Goal: Task Accomplishment & Management: Use online tool/utility

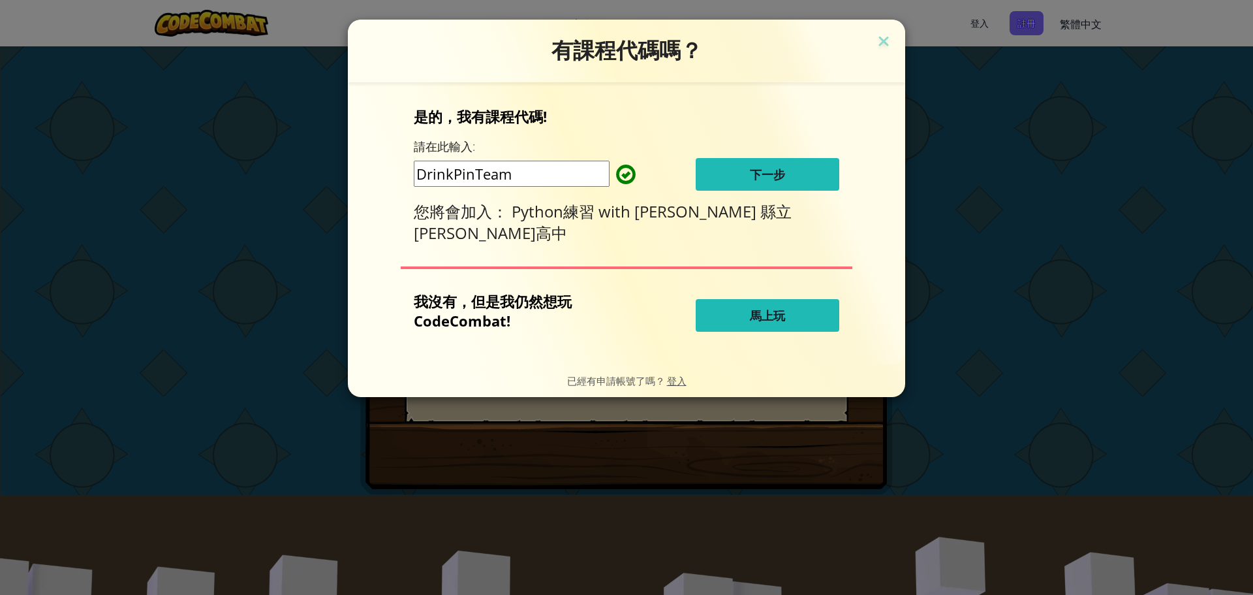
click at [551, 172] on input "DrinkPinTeam" at bounding box center [512, 174] width 196 height 26
click at [776, 174] on span "下一步" at bounding box center [767, 174] width 35 height 16
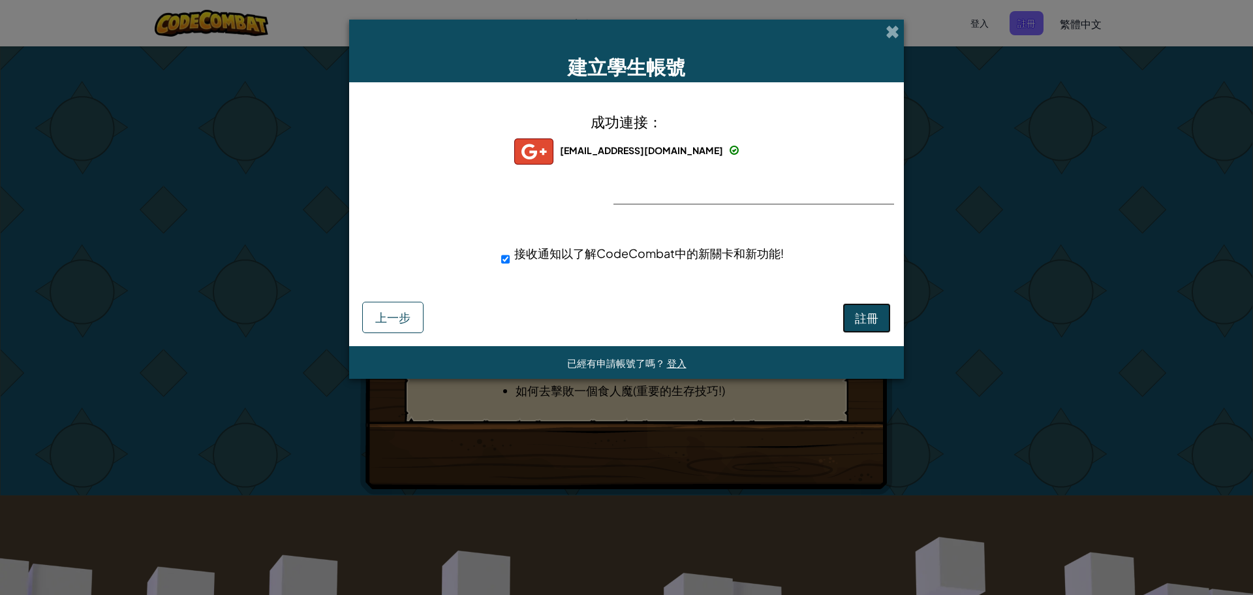
click at [873, 327] on button "註冊" at bounding box center [867, 318] width 48 height 30
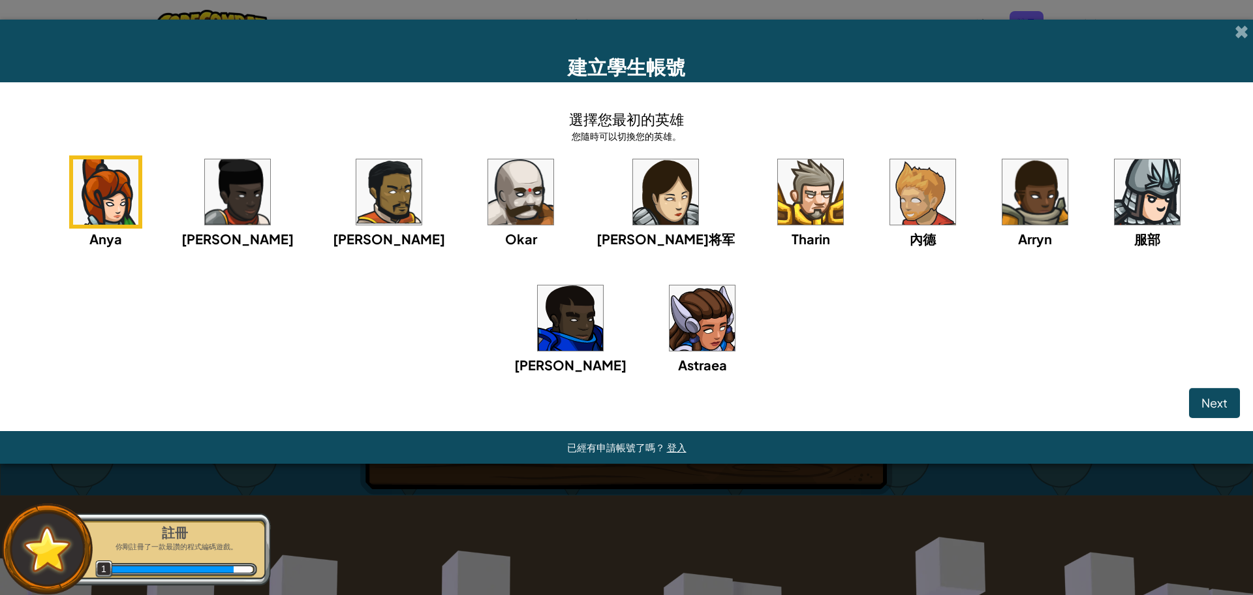
click at [110, 202] on img at bounding box center [105, 191] width 65 height 65
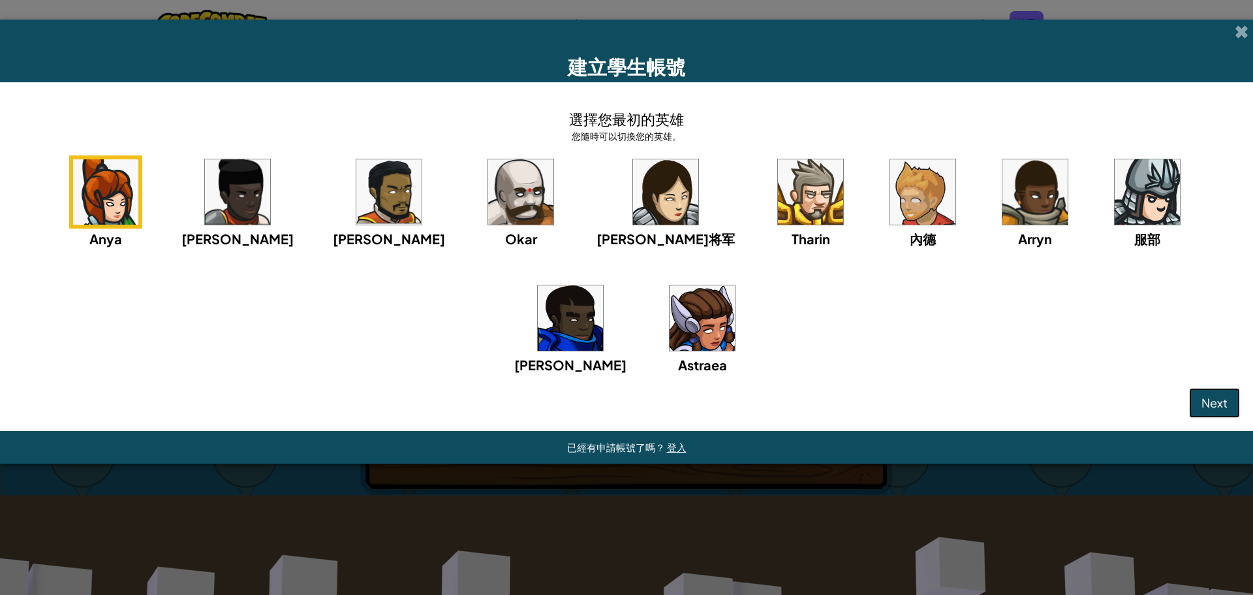
click at [1214, 404] on span "Next" at bounding box center [1214, 402] width 26 height 15
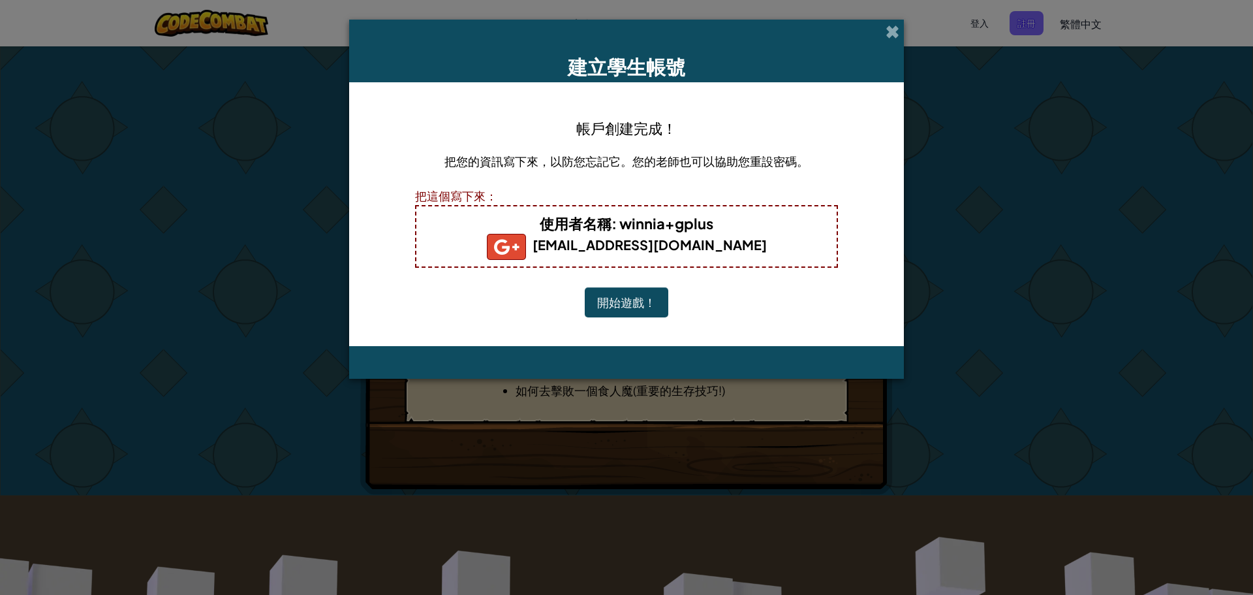
click at [737, 175] on div "把您的資訊寫下來，以防您忘記它。您的老師也可以協助您重設密碼。" at bounding box center [626, 165] width 423 height 28
click at [651, 304] on button "開始遊戲！" at bounding box center [627, 302] width 84 height 30
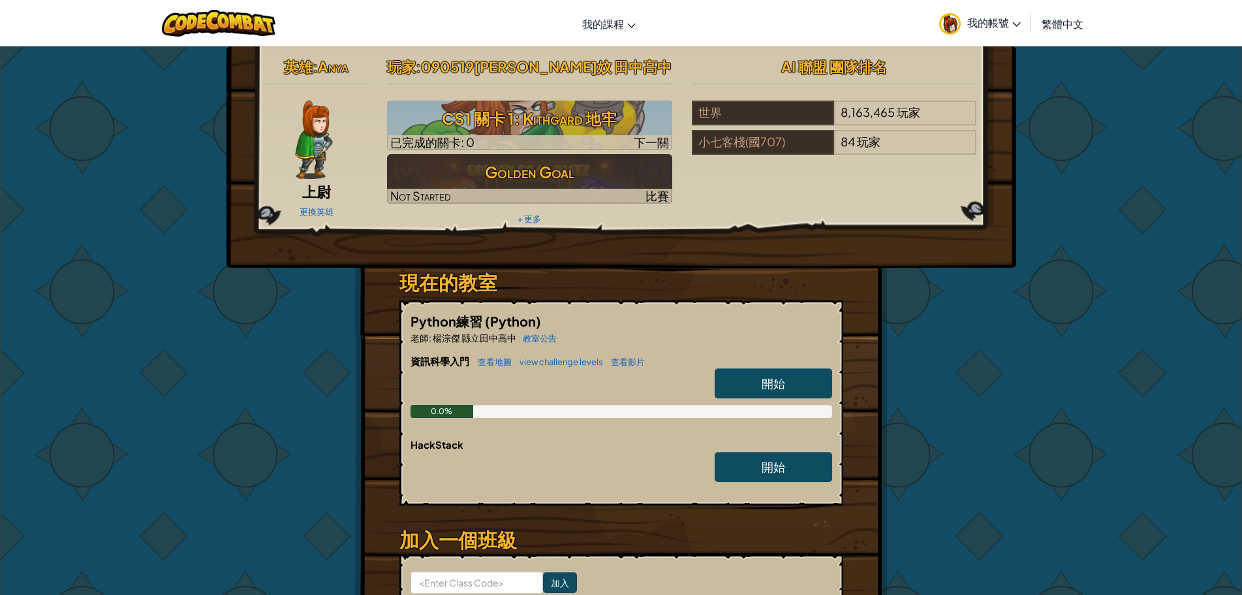
click at [816, 387] on link "開始" at bounding box center [773, 383] width 117 height 30
select select "zh-HANT"
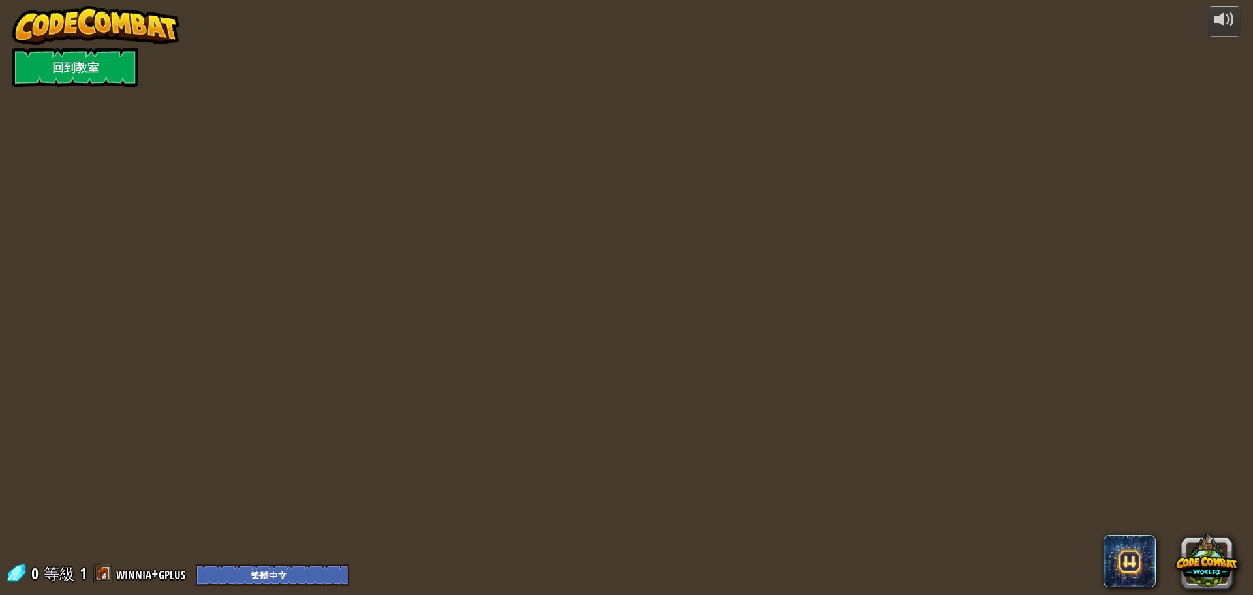
select select "zh-HANT"
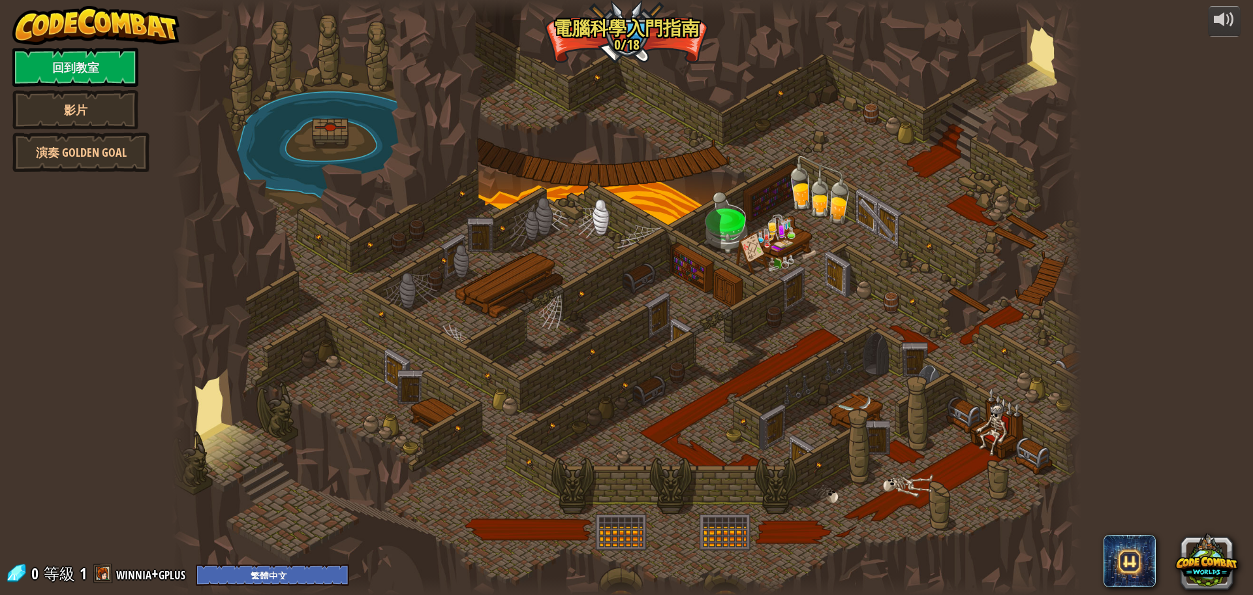
select select "zh-HANT"
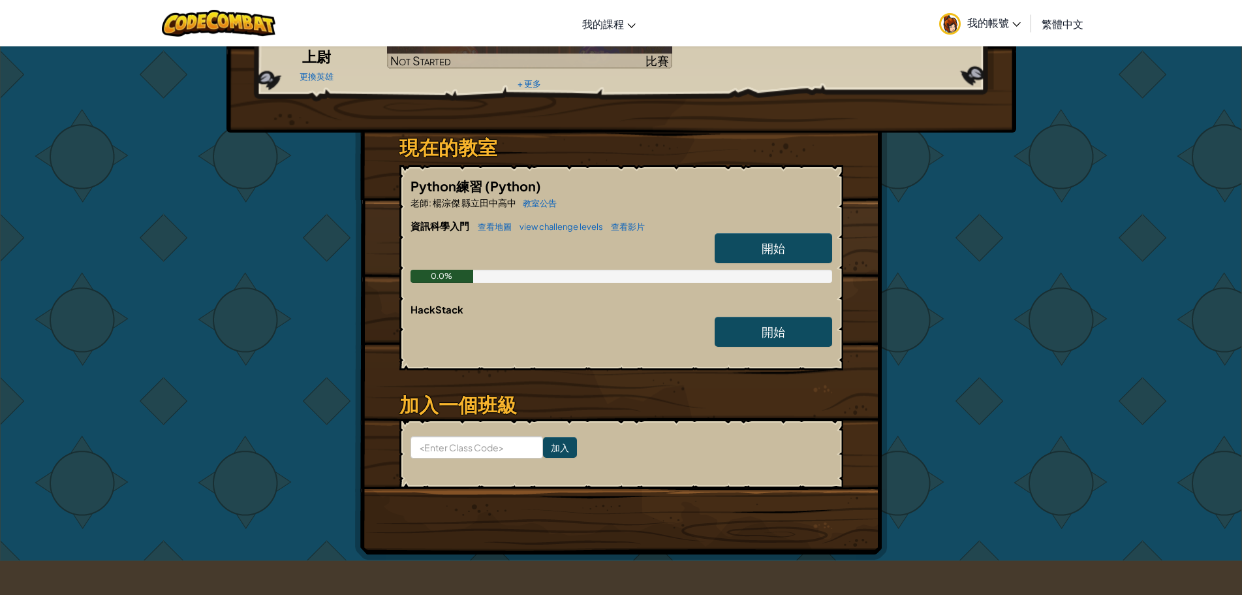
scroll to position [65, 0]
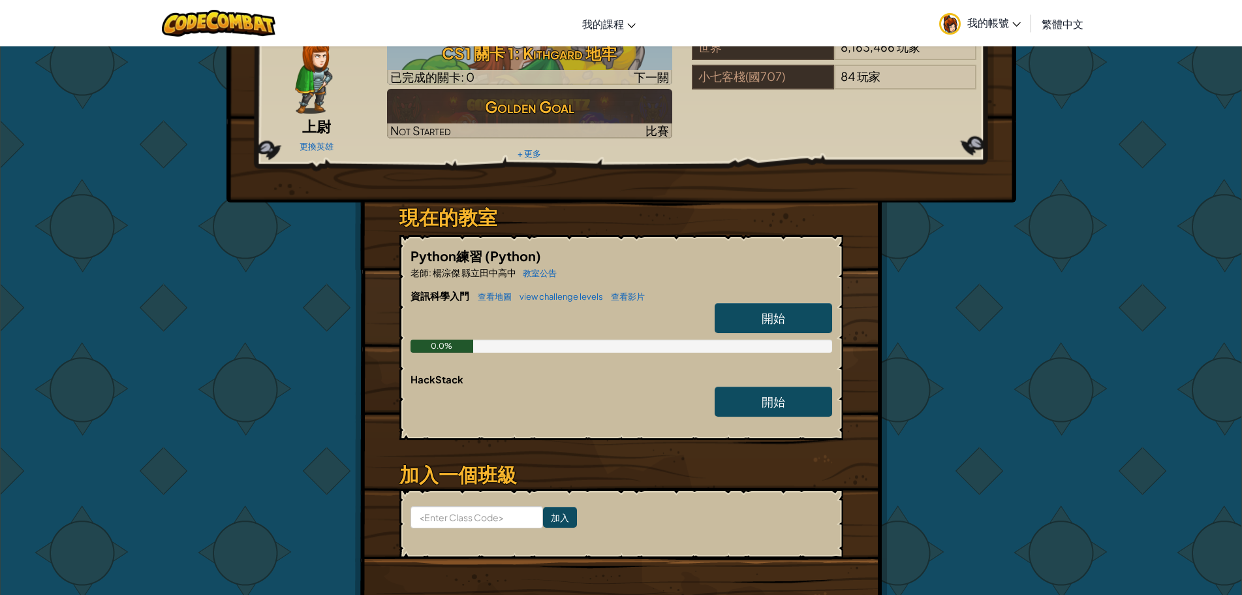
click at [800, 311] on link "開始" at bounding box center [773, 318] width 117 height 30
select select "zh-HANT"
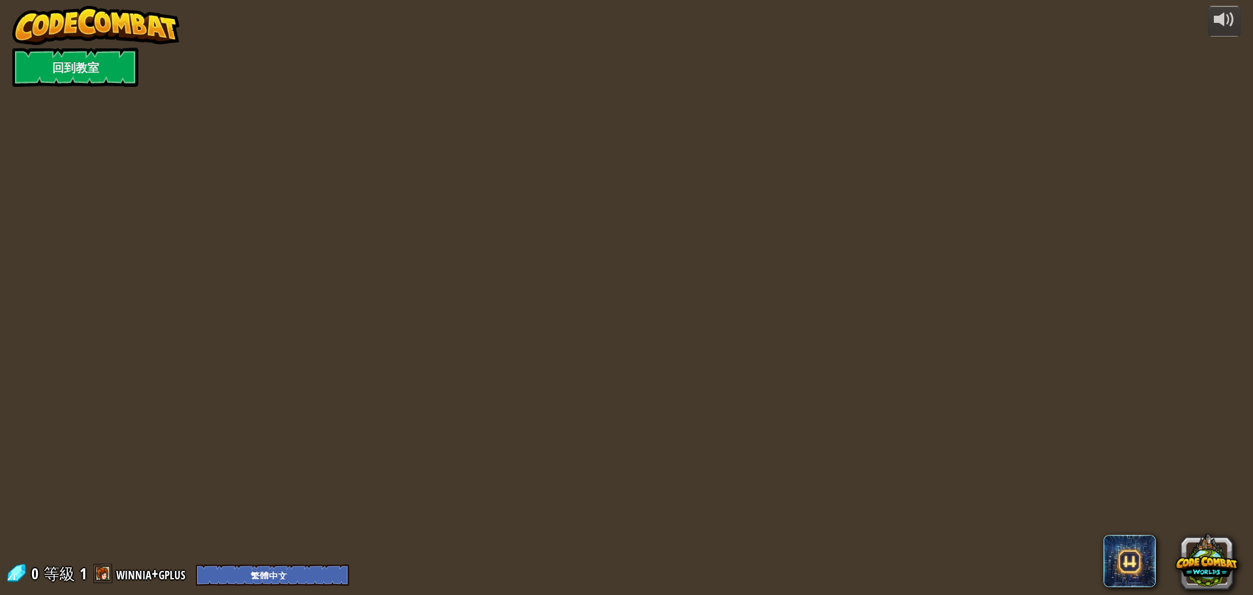
select select "zh-HANT"
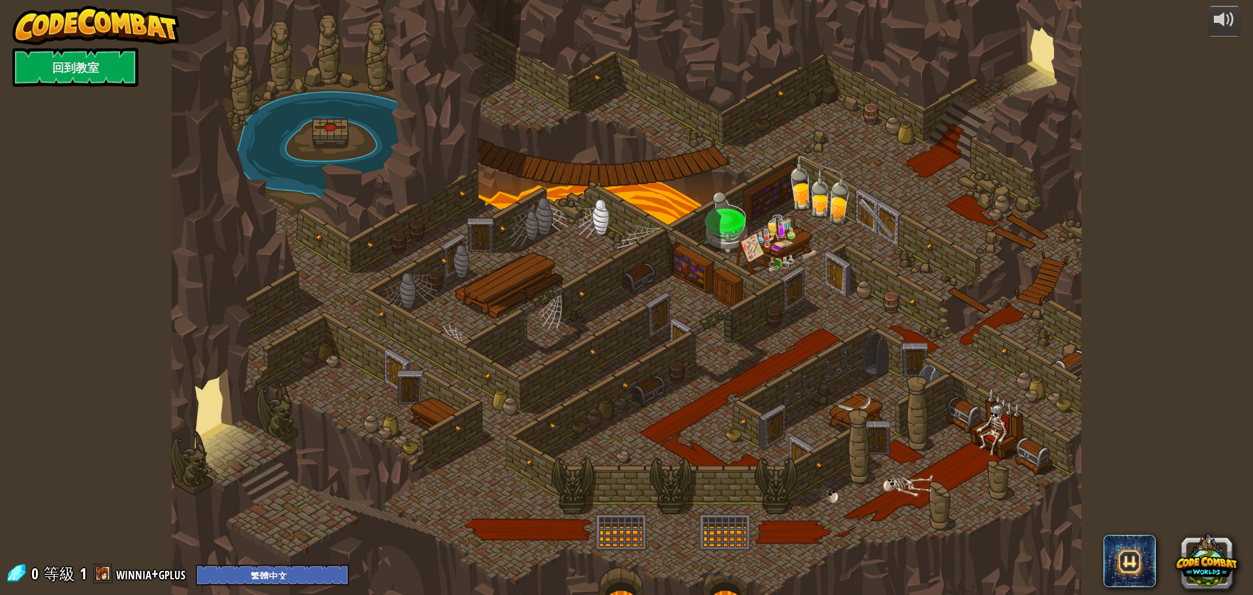
select select "zh-HANT"
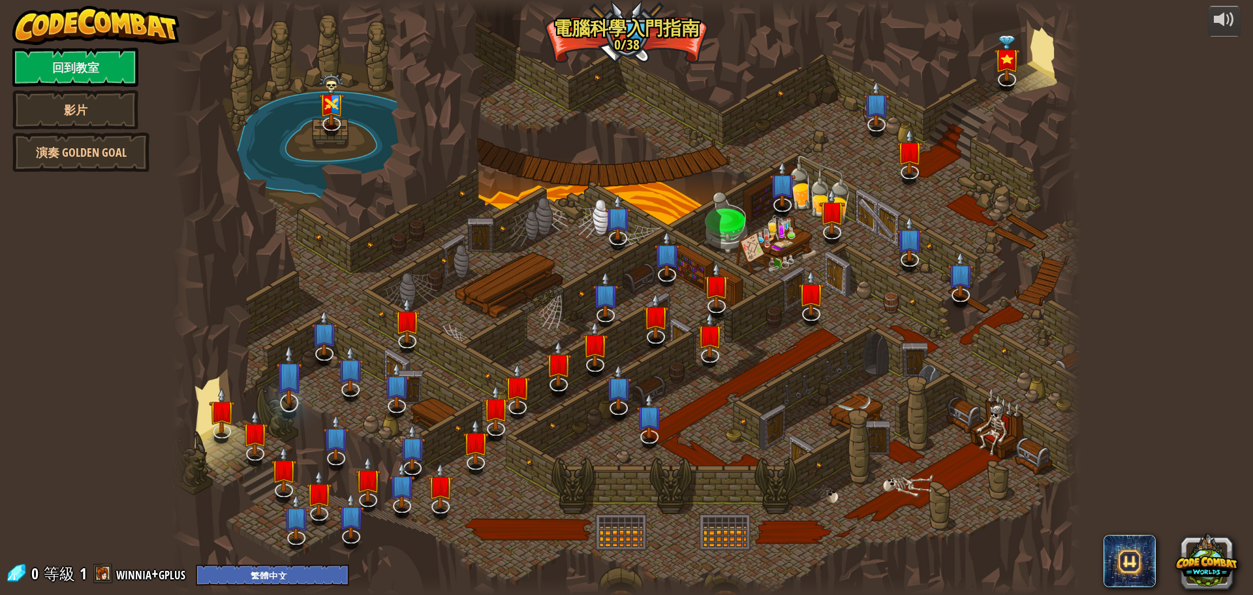
select select "zh-HANT"
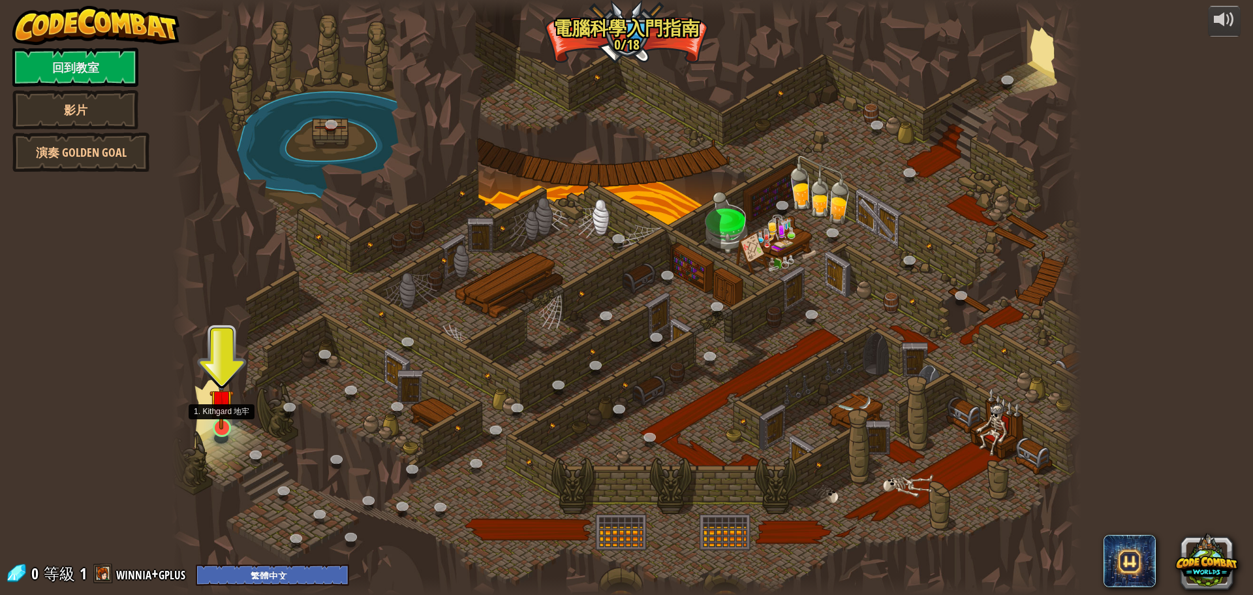
click at [219, 417] on img at bounding box center [221, 400] width 24 height 55
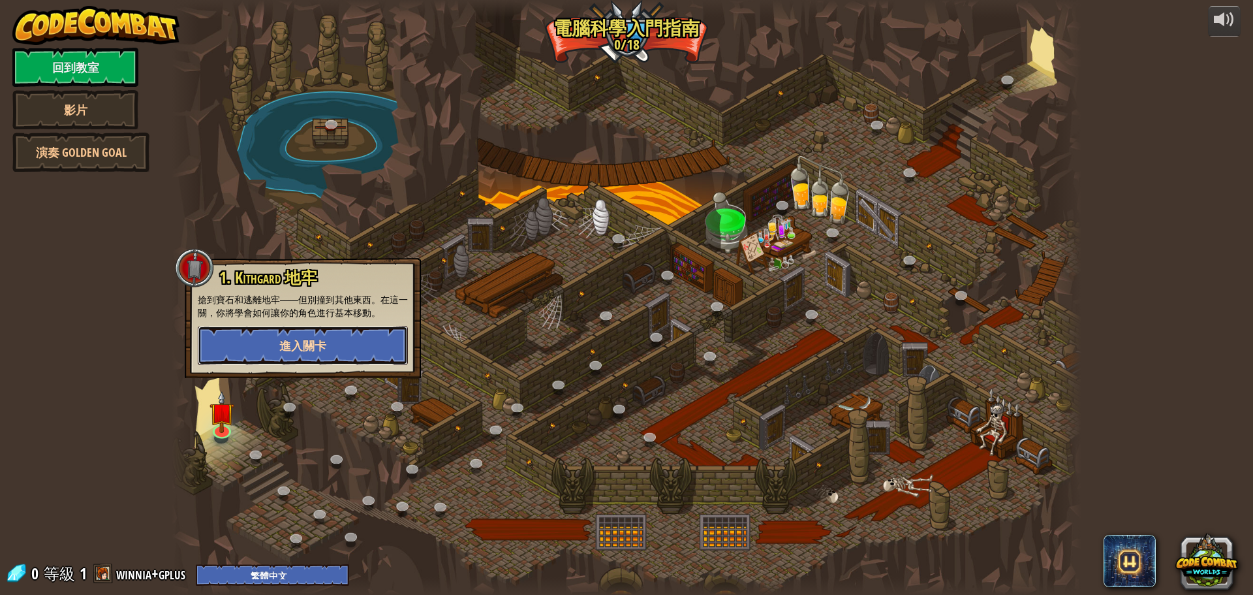
click at [334, 339] on button "進入關卡" at bounding box center [303, 345] width 210 height 39
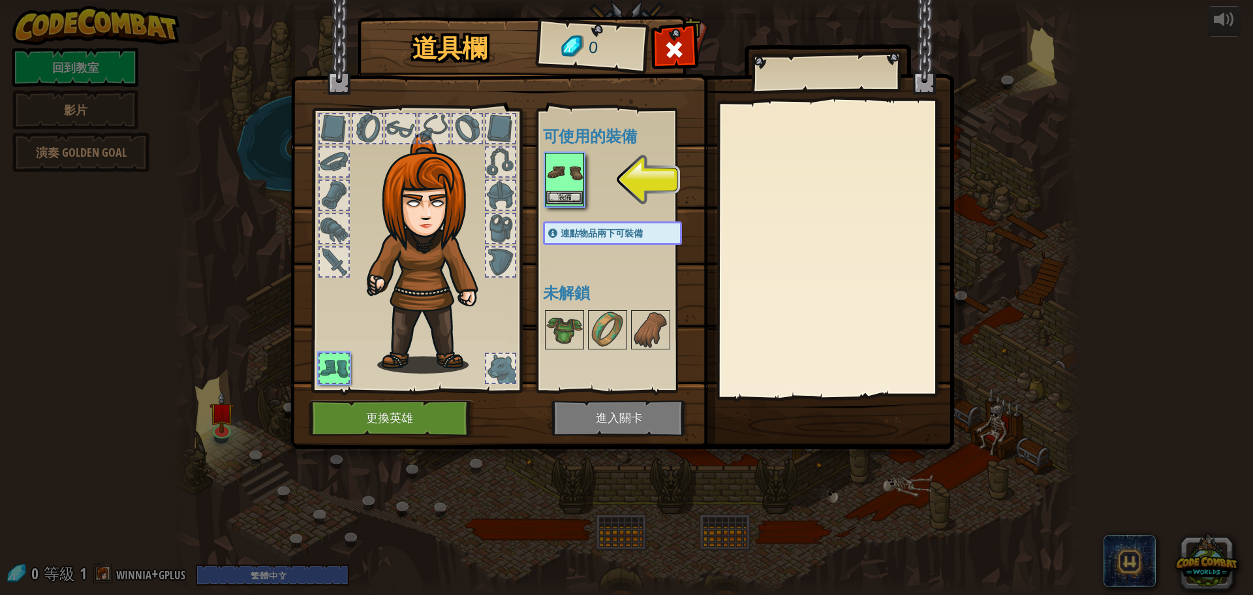
click at [576, 179] on img at bounding box center [564, 172] width 37 height 37
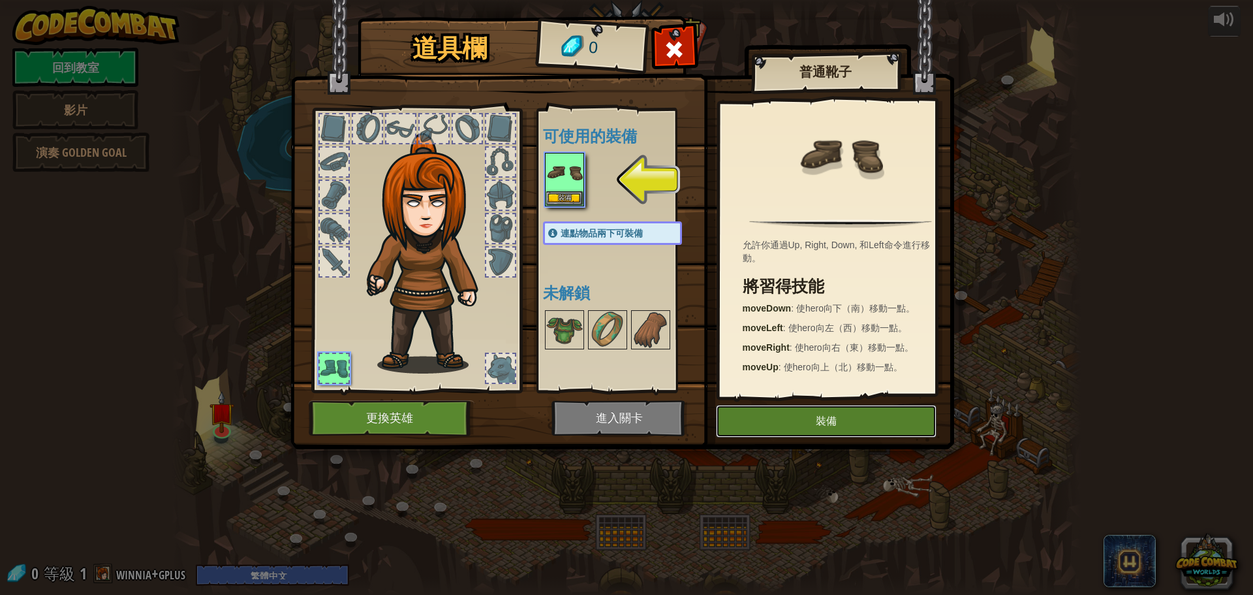
click at [810, 417] on button "裝備" at bounding box center [826, 421] width 221 height 33
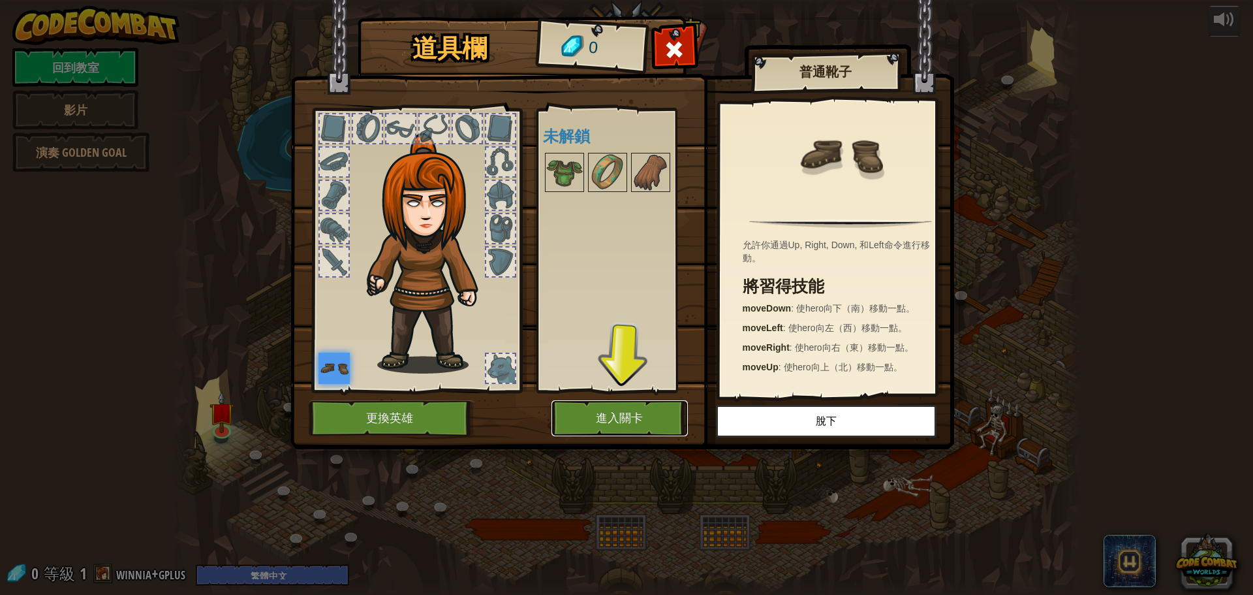
click at [664, 411] on button "進入關卡" at bounding box center [619, 418] width 136 height 36
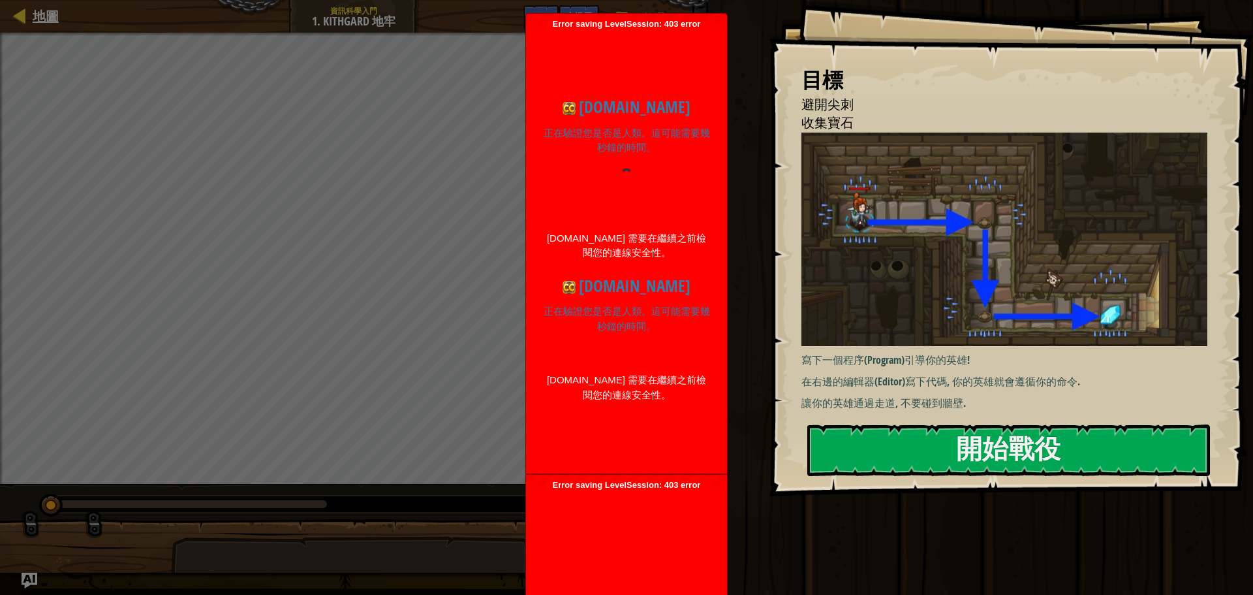
select select "zh-HANT"
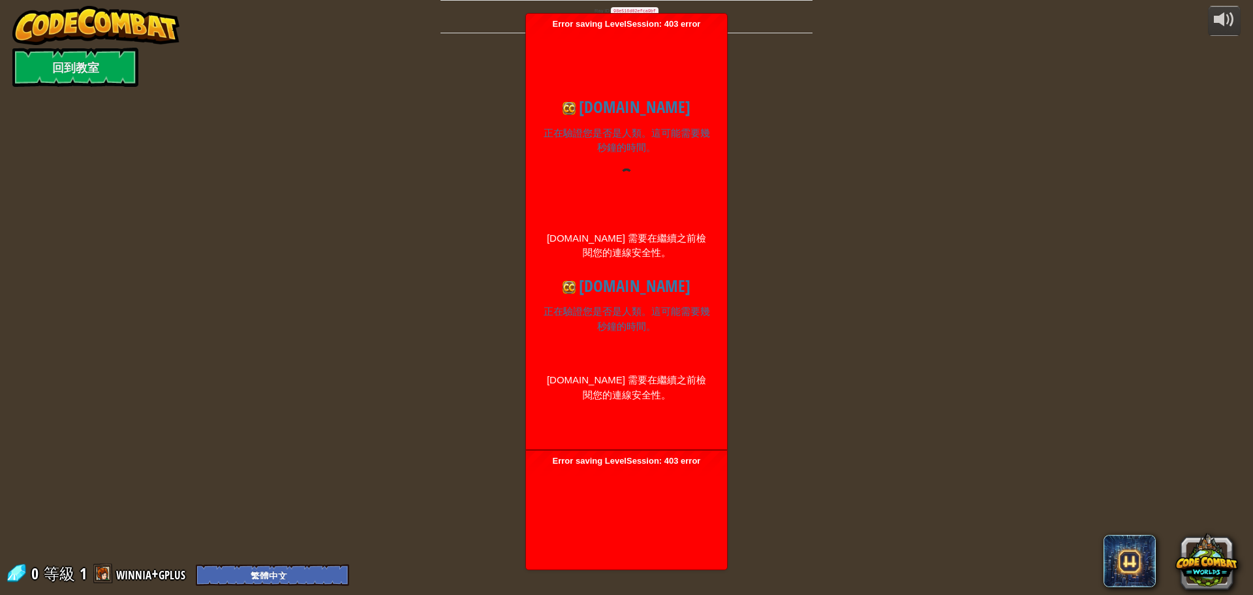
select select "zh-HANT"
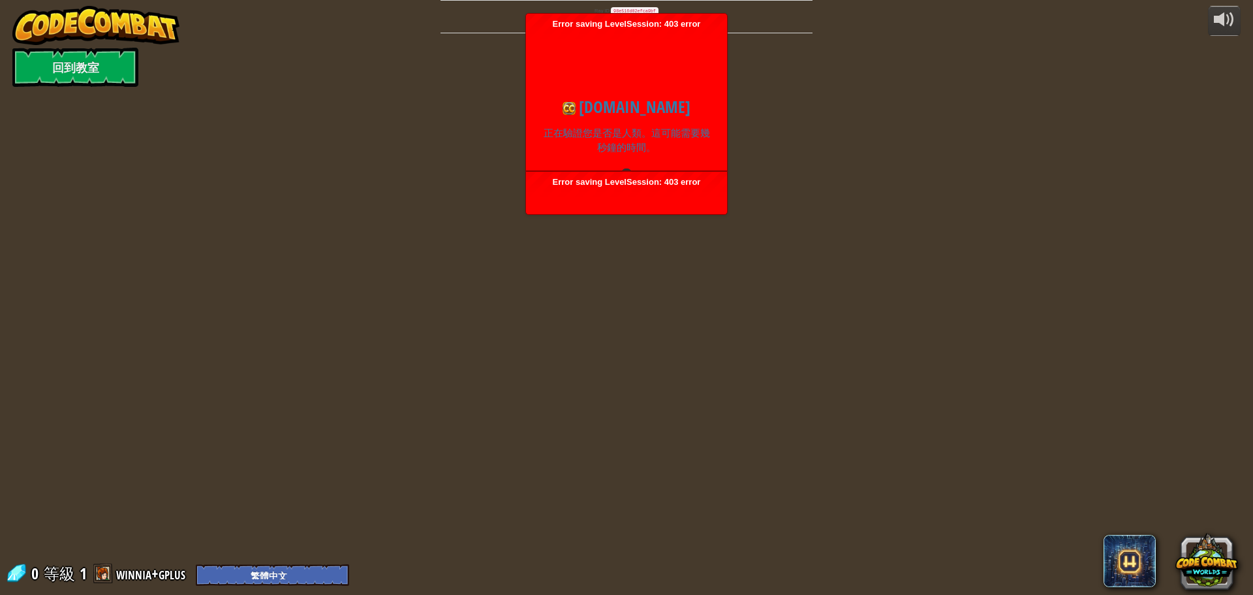
select select "zh-HANT"
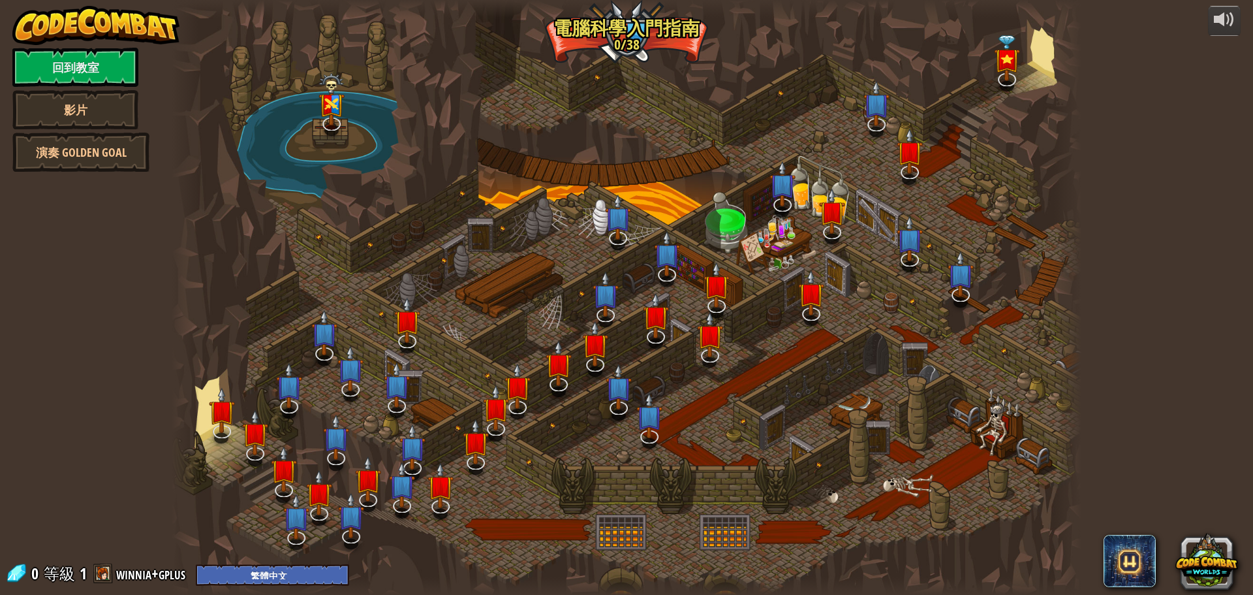
select select "zh-HANT"
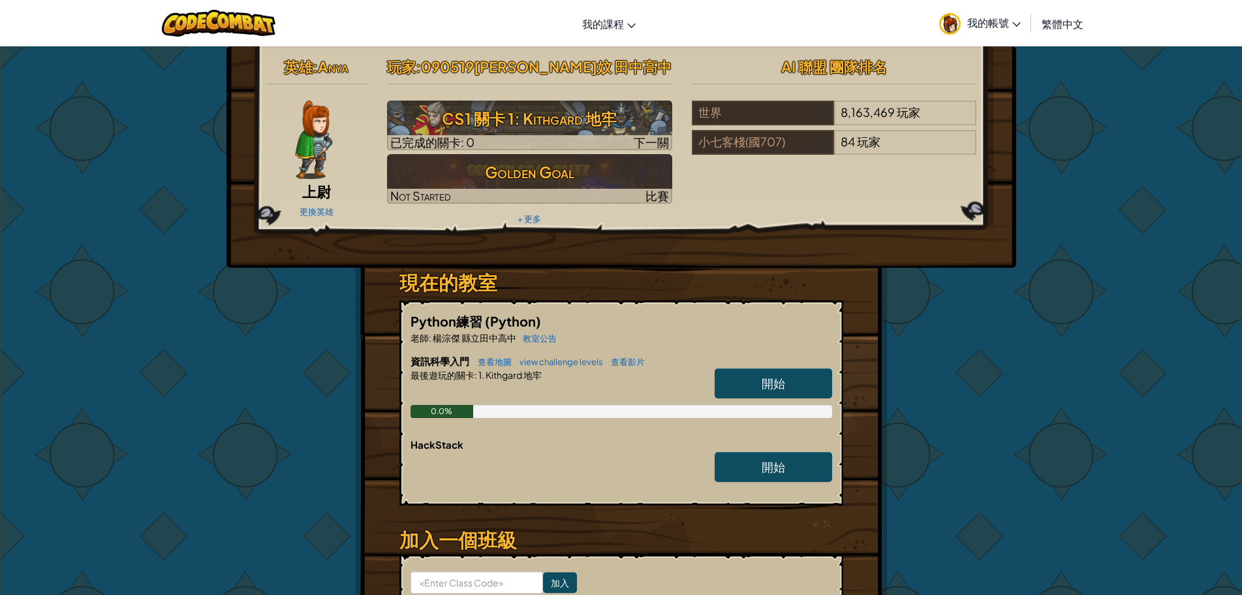
click at [758, 385] on link "開始" at bounding box center [773, 383] width 117 height 30
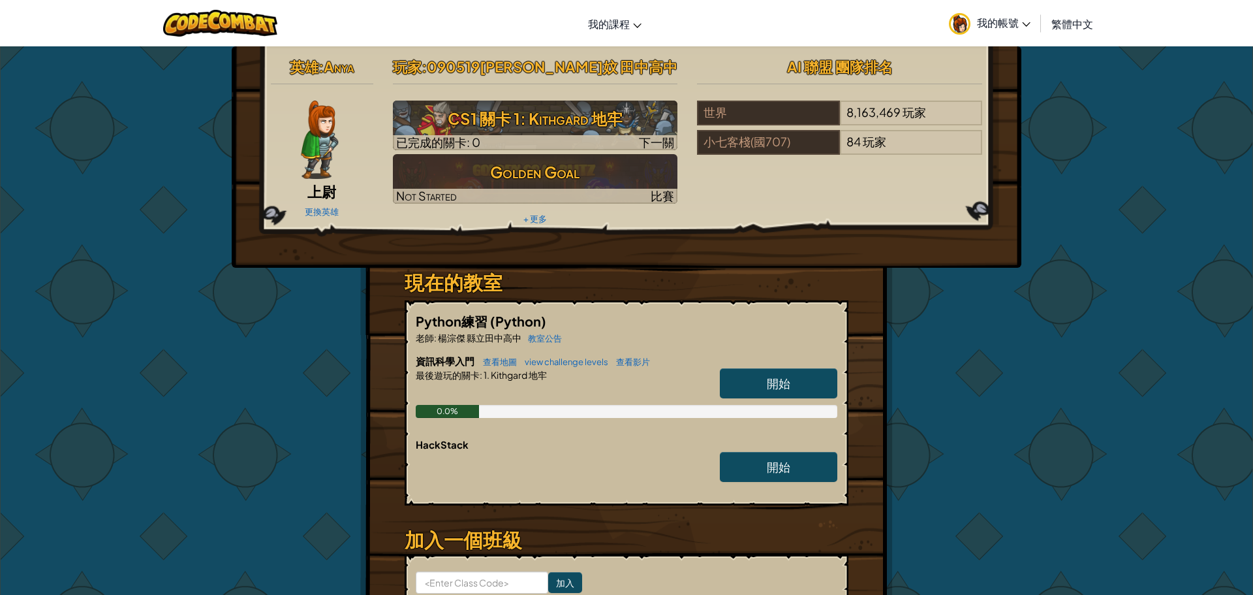
select select "zh-HANT"
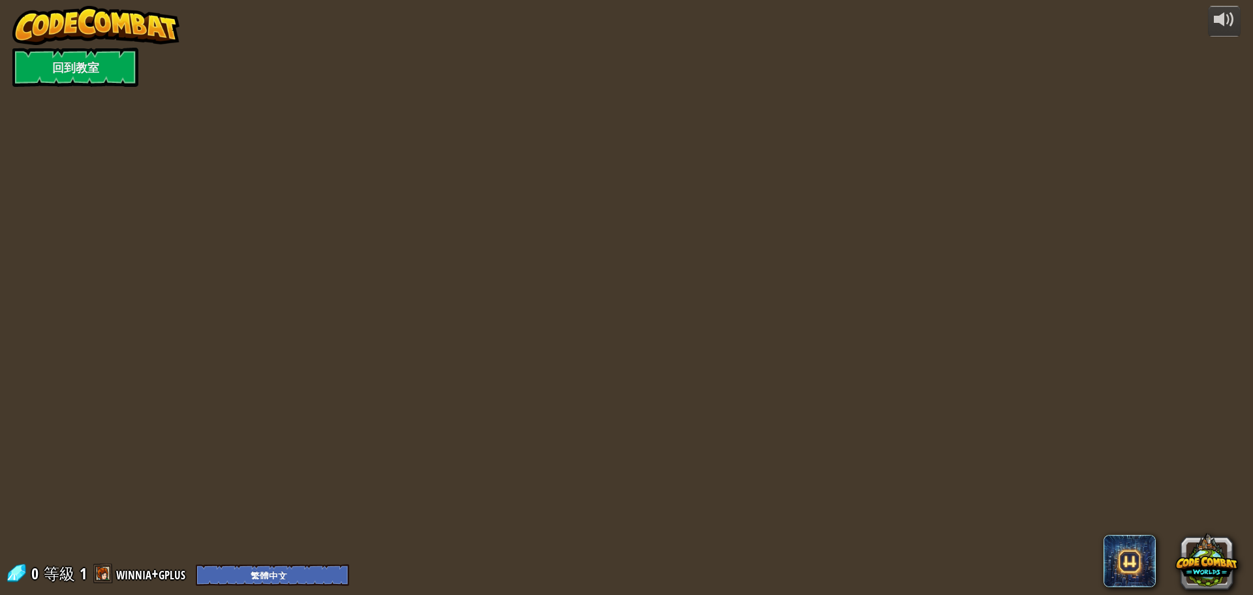
select select "zh-HANT"
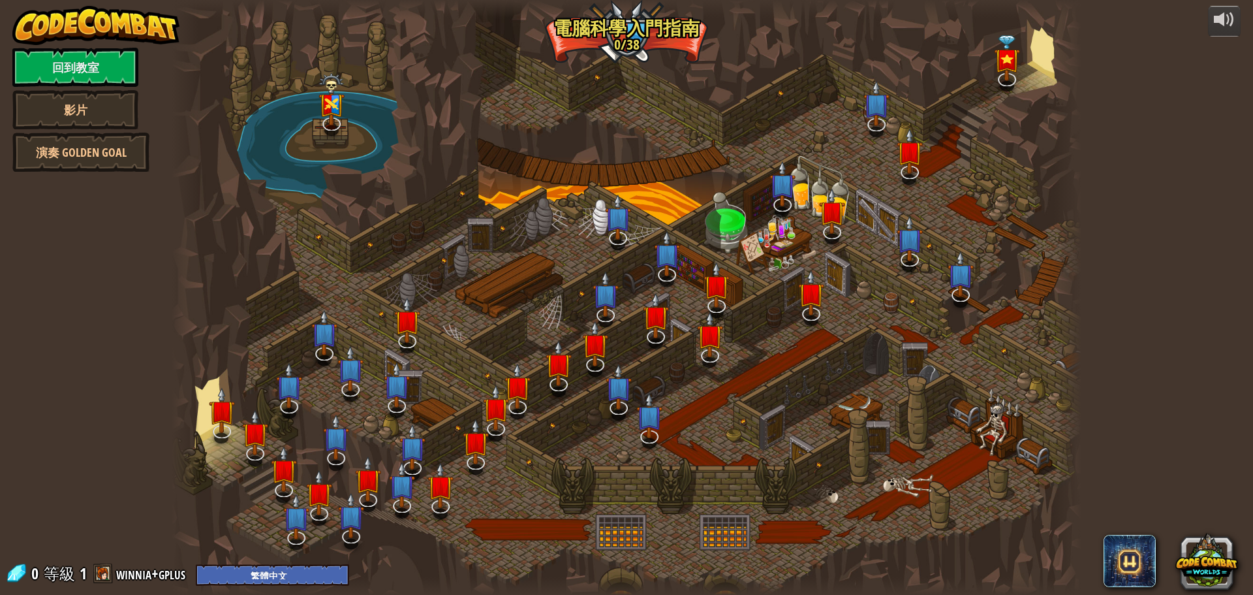
select select "zh-HANT"
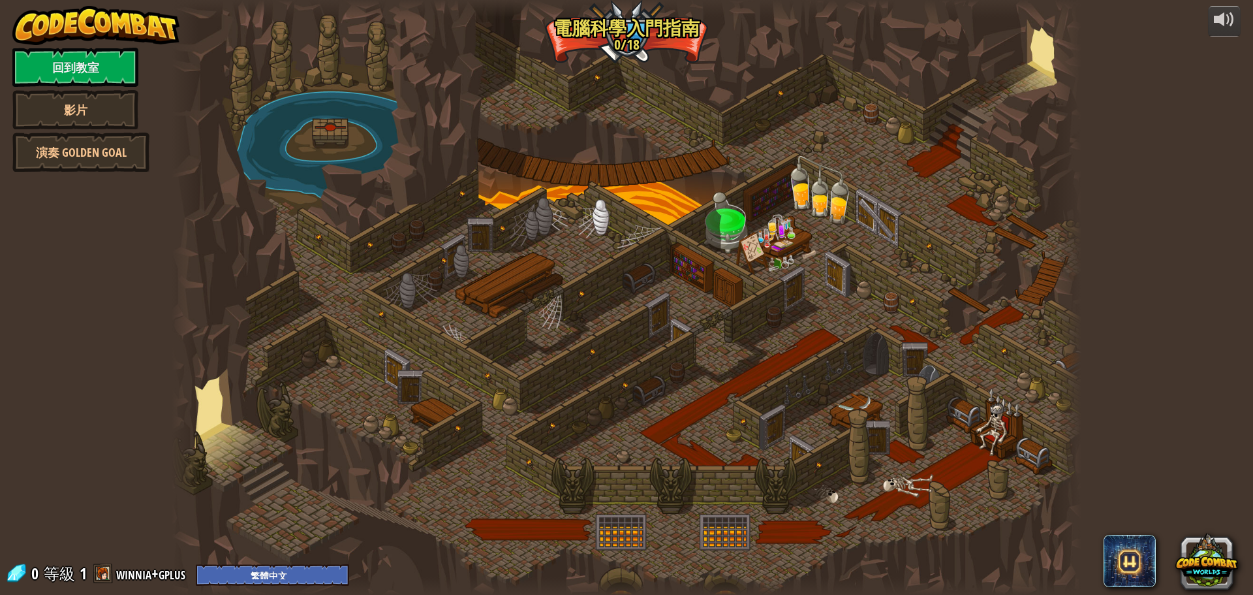
select select "zh-HANT"
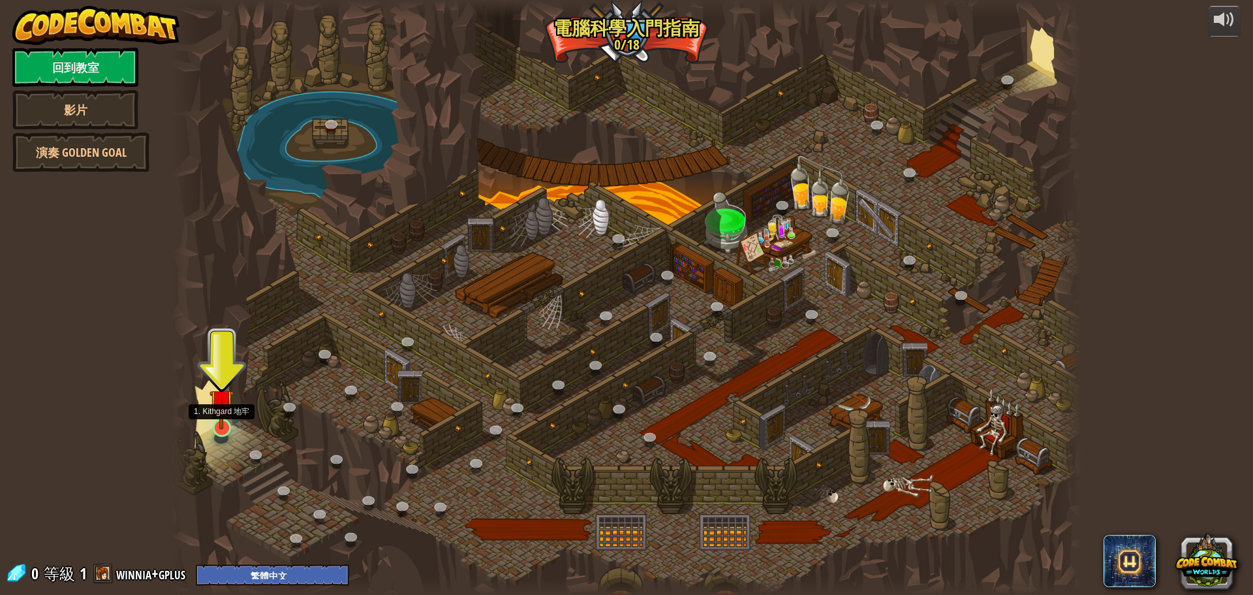
click at [214, 416] on img at bounding box center [221, 400] width 24 height 55
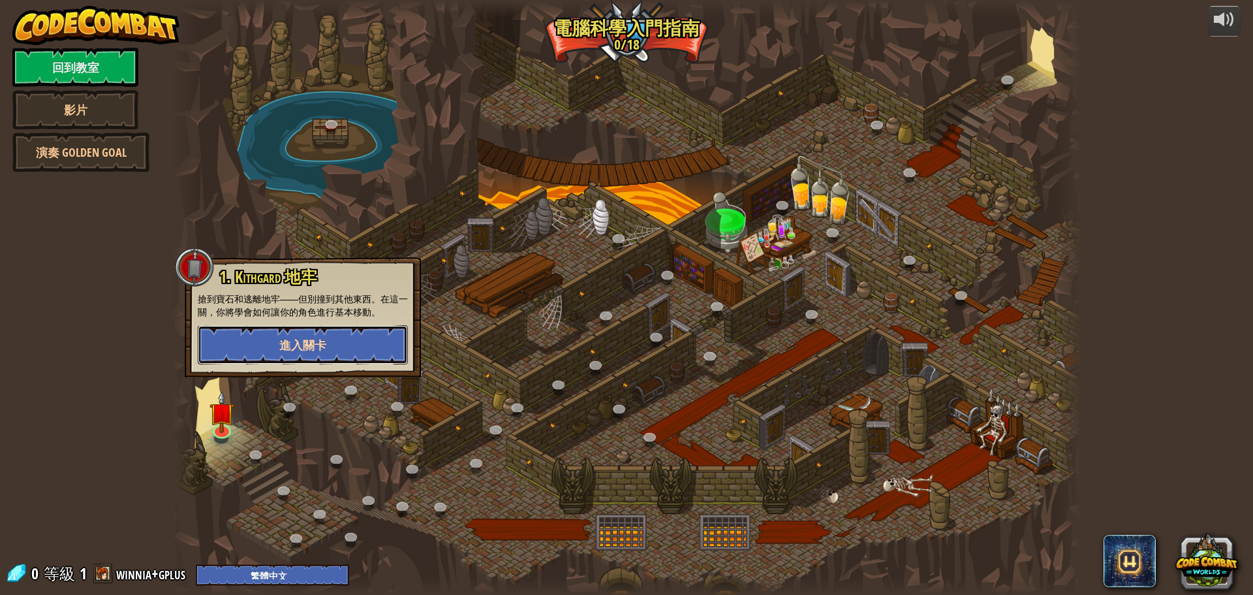
click at [328, 341] on button "進入關卡" at bounding box center [303, 344] width 210 height 39
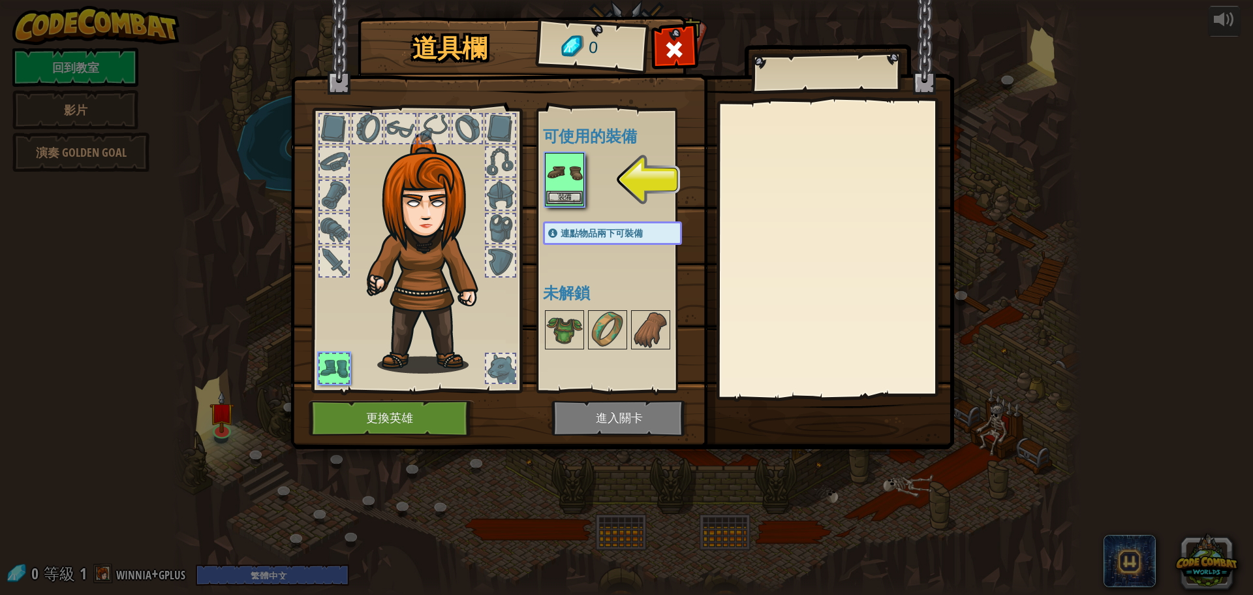
click at [567, 172] on img at bounding box center [564, 172] width 37 height 37
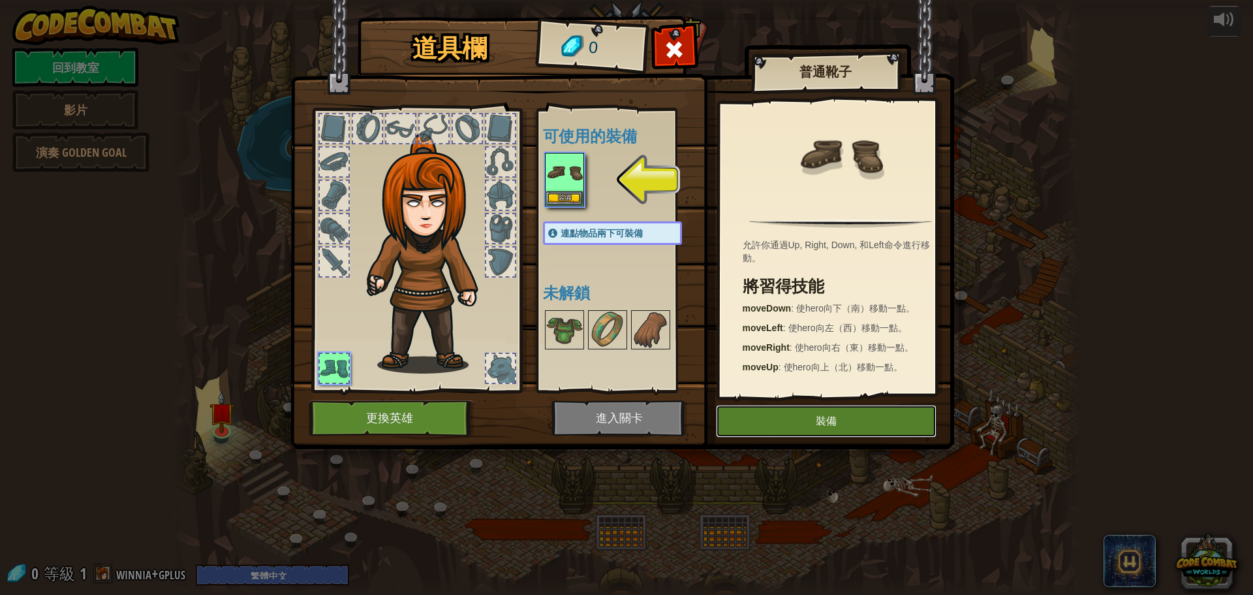
click at [816, 411] on button "裝備" at bounding box center [826, 421] width 221 height 33
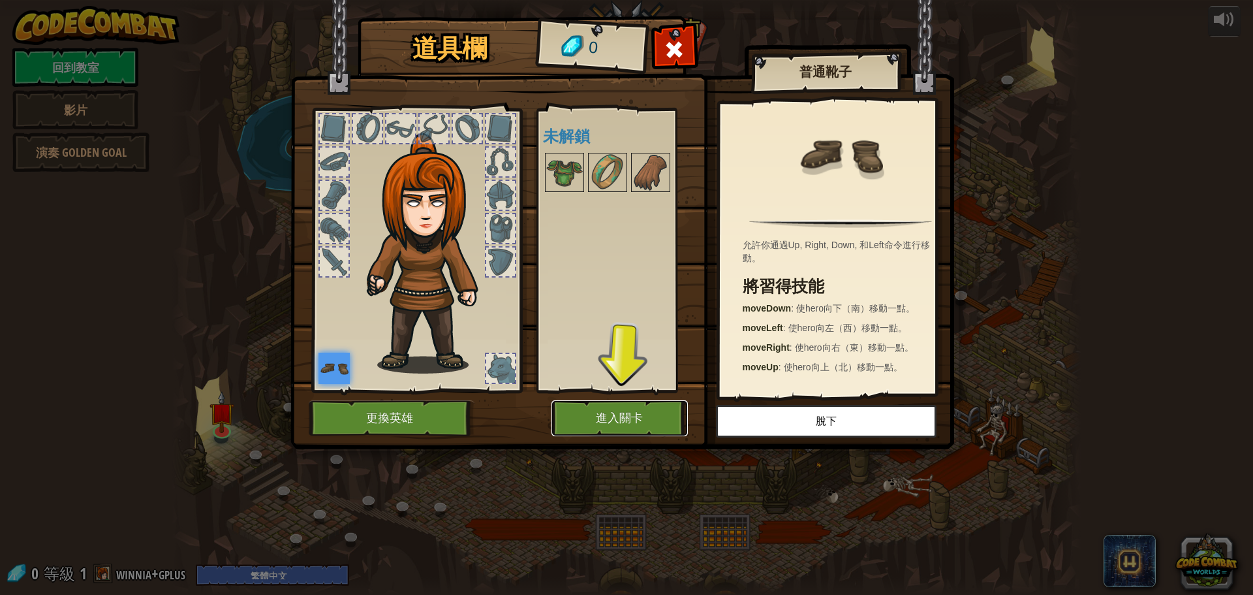
click at [627, 418] on button "進入關卡" at bounding box center [619, 418] width 136 height 36
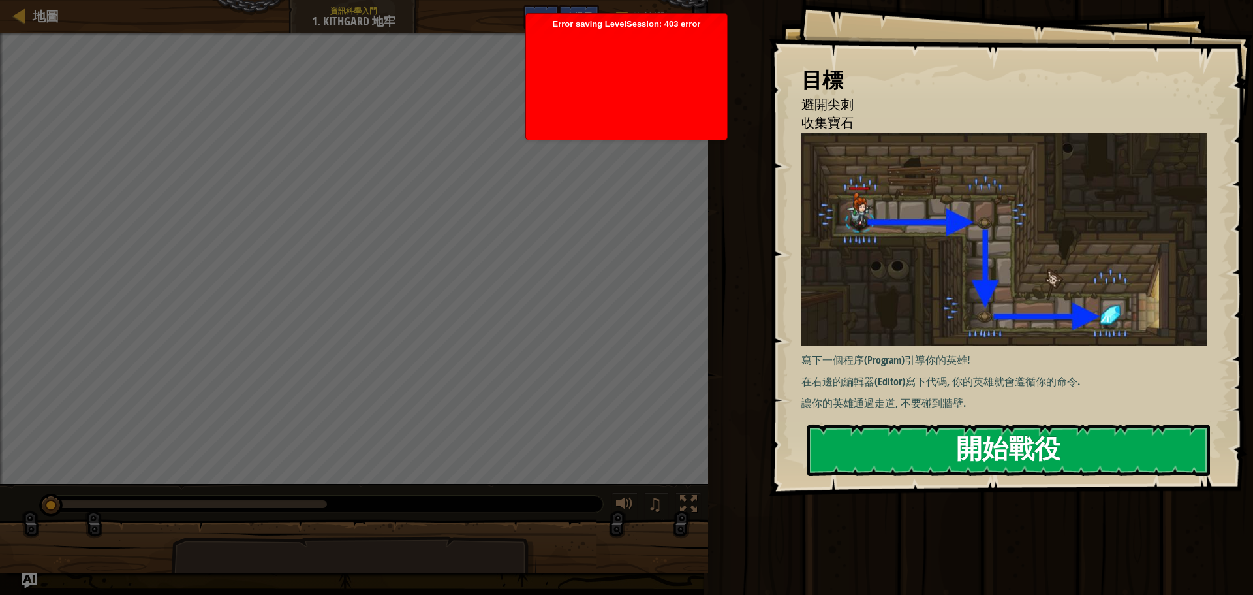
click at [922, 433] on button "開始戰役" at bounding box center [1008, 450] width 403 height 52
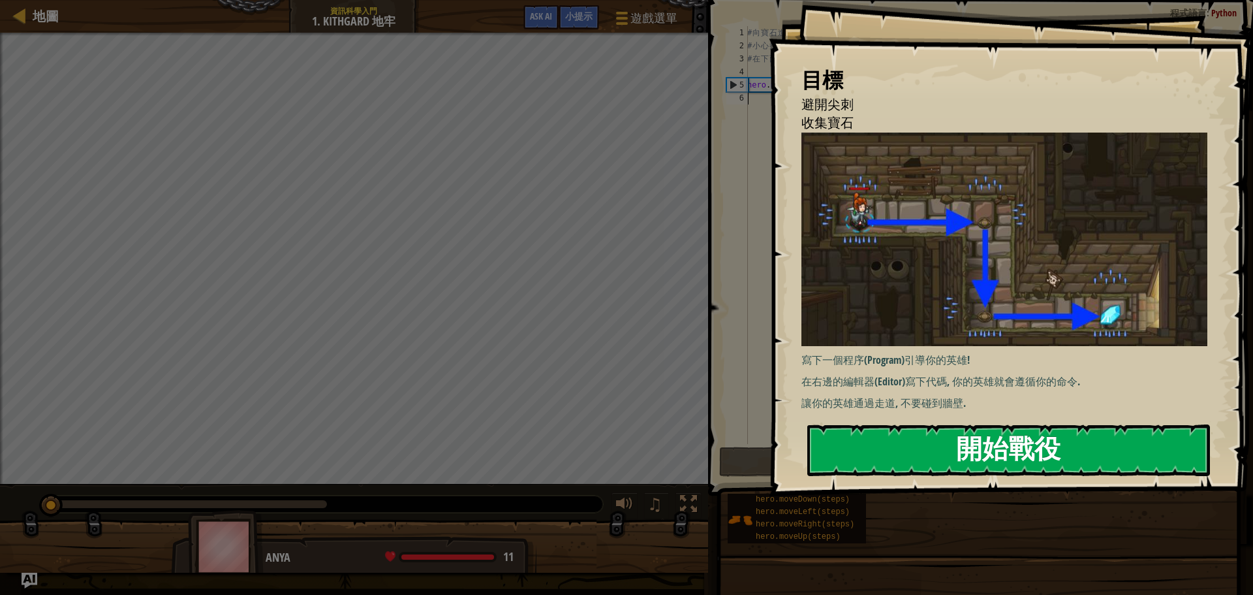
click at [938, 452] on button "開始戰役" at bounding box center [1008, 450] width 403 height 52
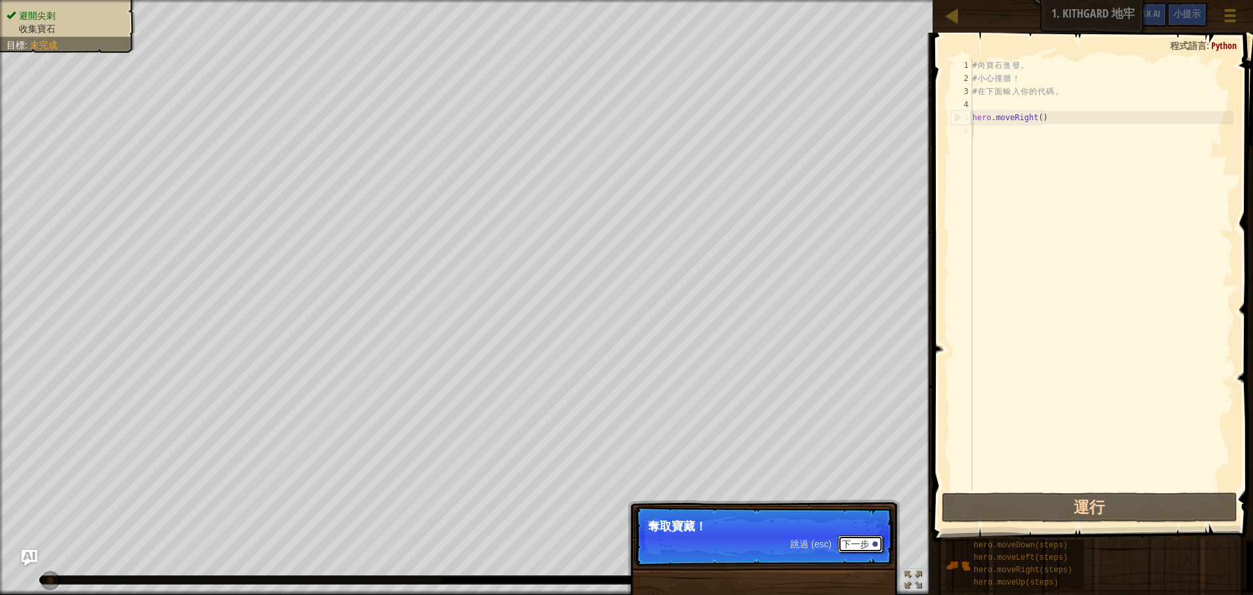
click at [844, 540] on button "下一步" at bounding box center [860, 543] width 45 height 17
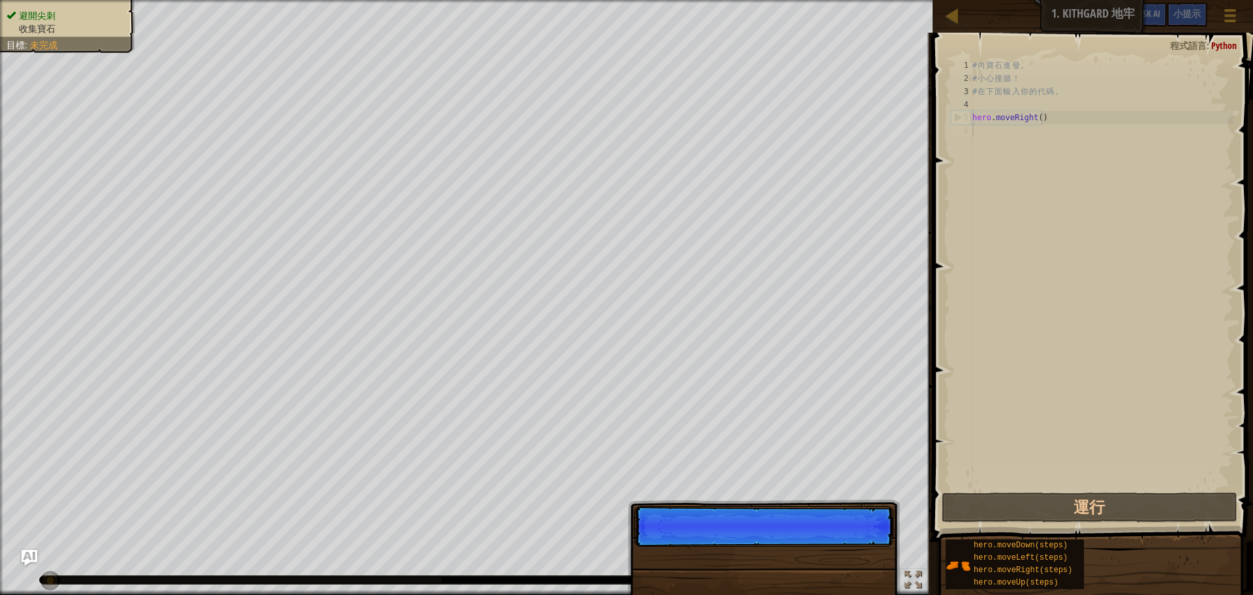
scroll to position [6, 0]
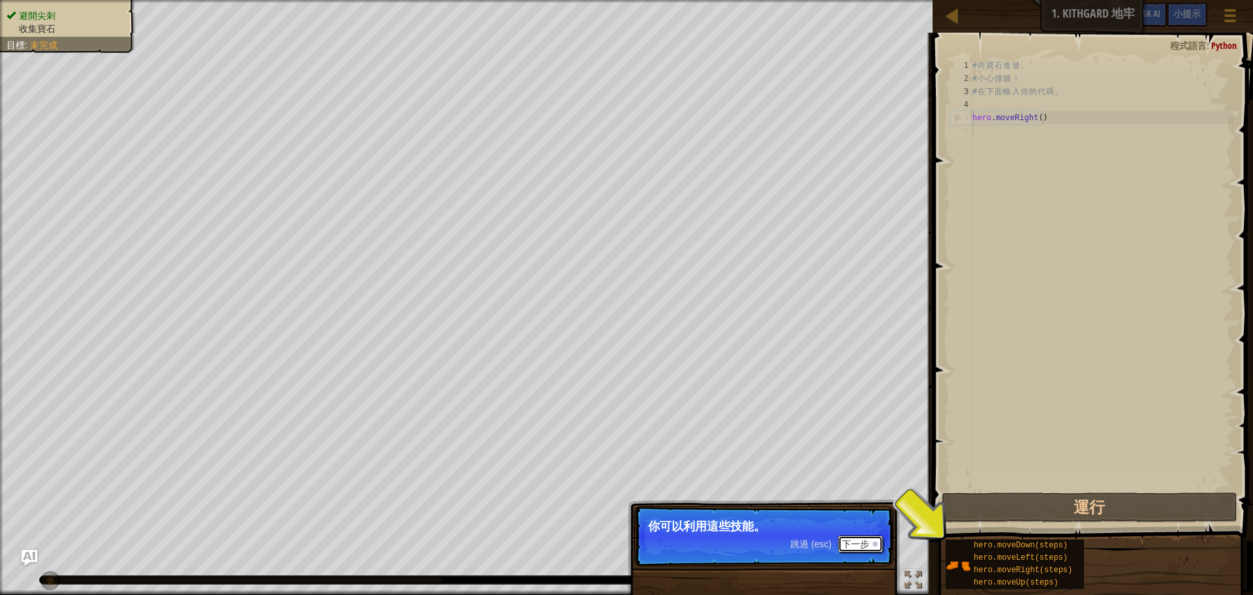
click at [860, 539] on button "下一步" at bounding box center [860, 543] width 45 height 17
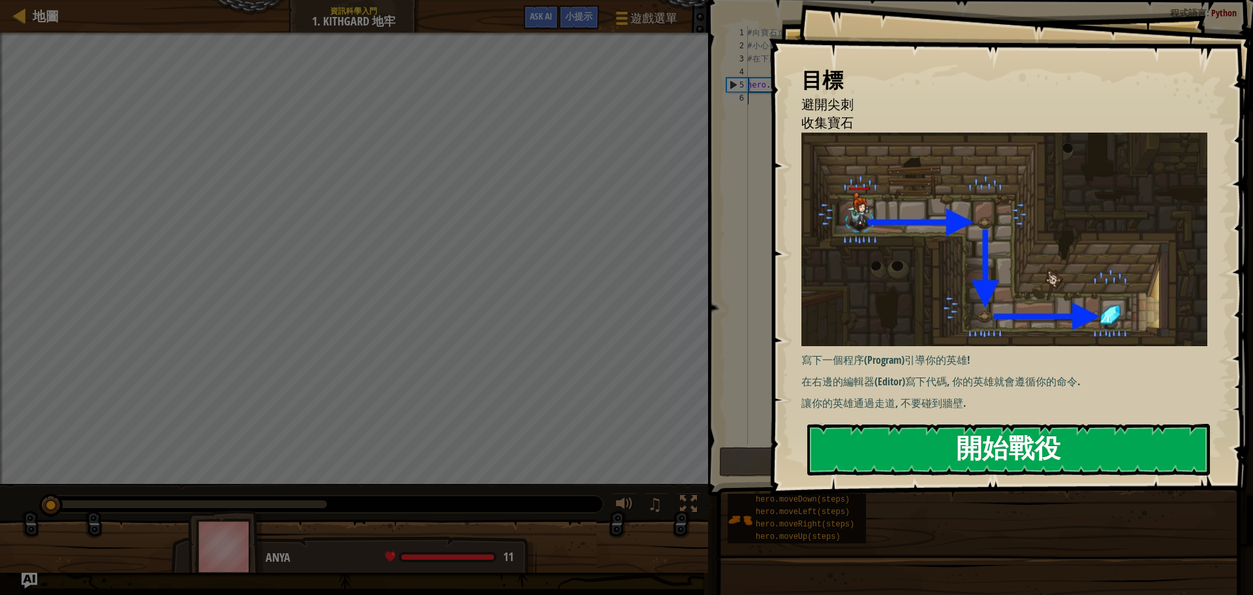
click at [978, 446] on button "開始戰役" at bounding box center [1008, 450] width 403 height 52
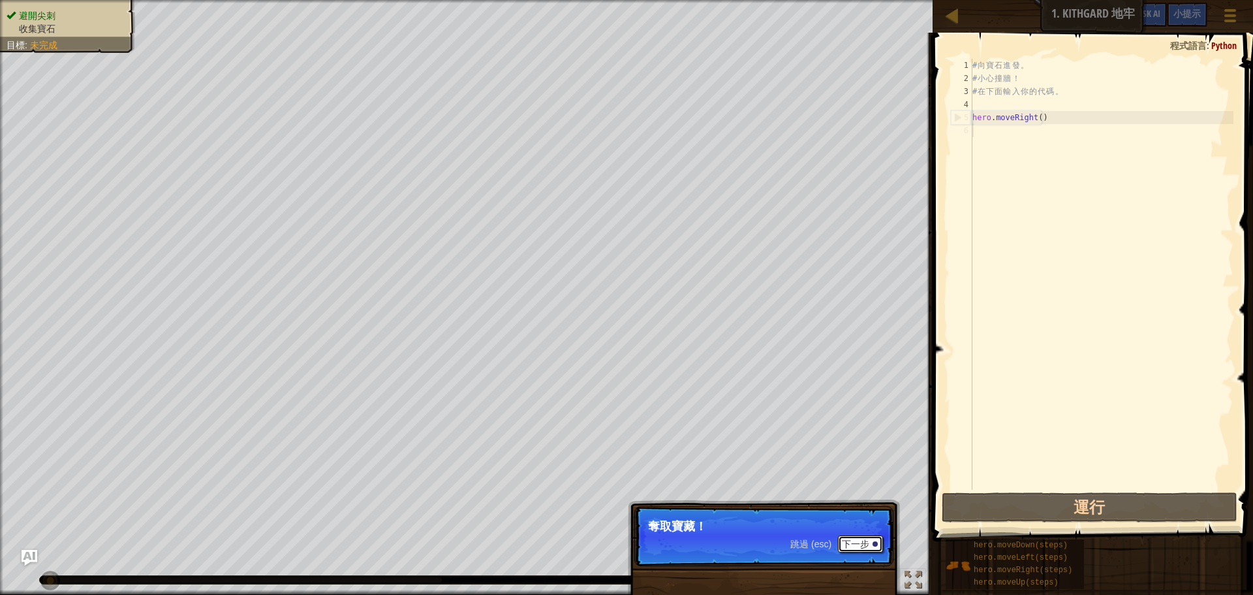
click at [868, 541] on button "下一步" at bounding box center [860, 543] width 45 height 17
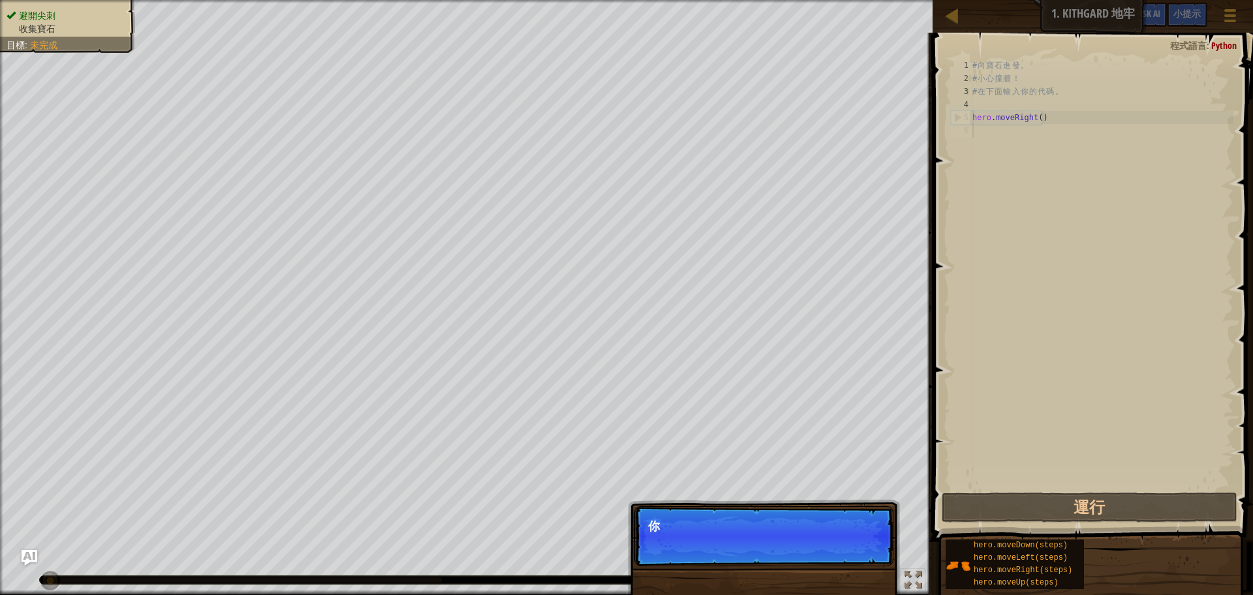
scroll to position [6, 0]
click at [864, 543] on button "下一步" at bounding box center [860, 543] width 45 height 17
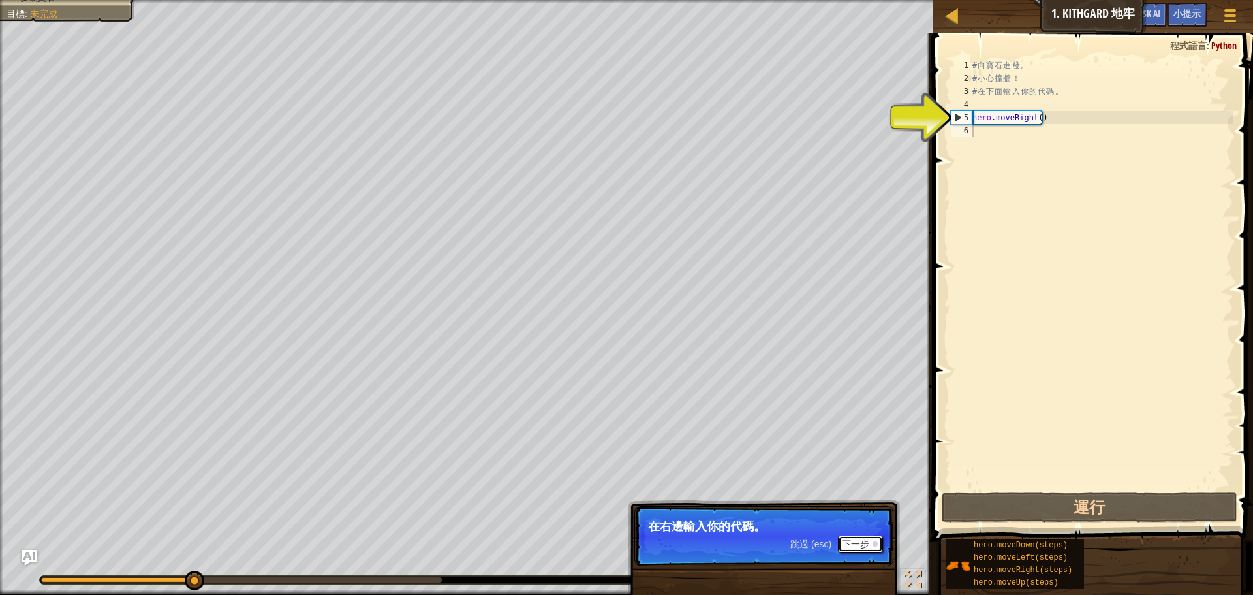
click at [864, 543] on button "下一步" at bounding box center [860, 543] width 45 height 17
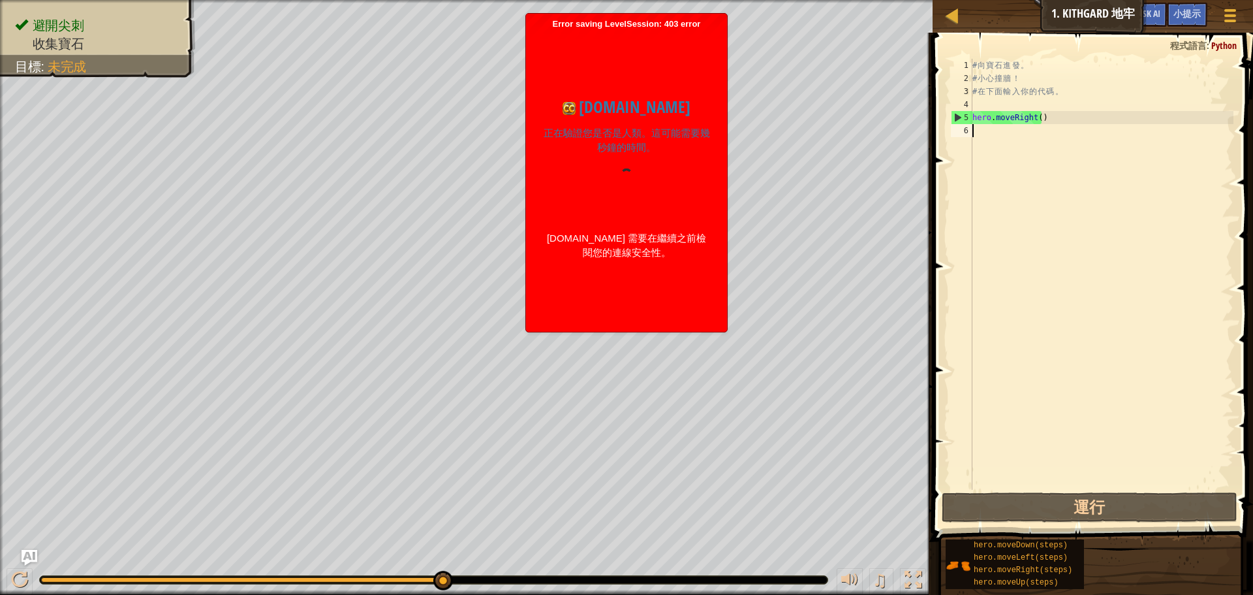
type textarea "h"
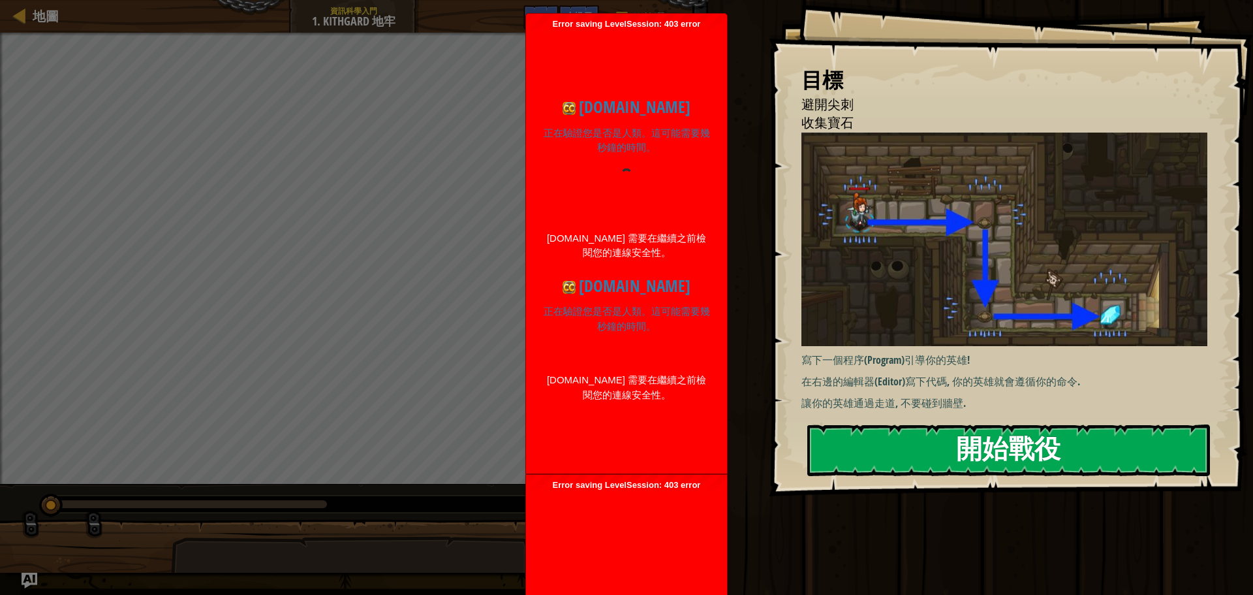
click at [879, 465] on button "開始戰役" at bounding box center [1008, 450] width 403 height 52
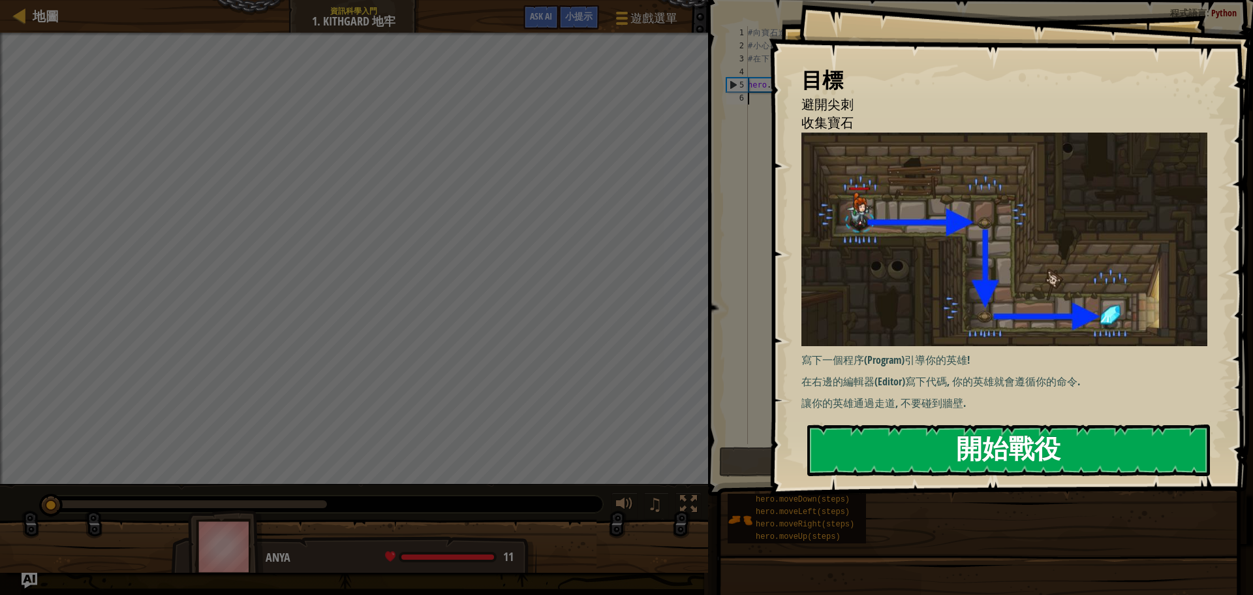
click at [873, 448] on button "開始戰役" at bounding box center [1008, 450] width 403 height 52
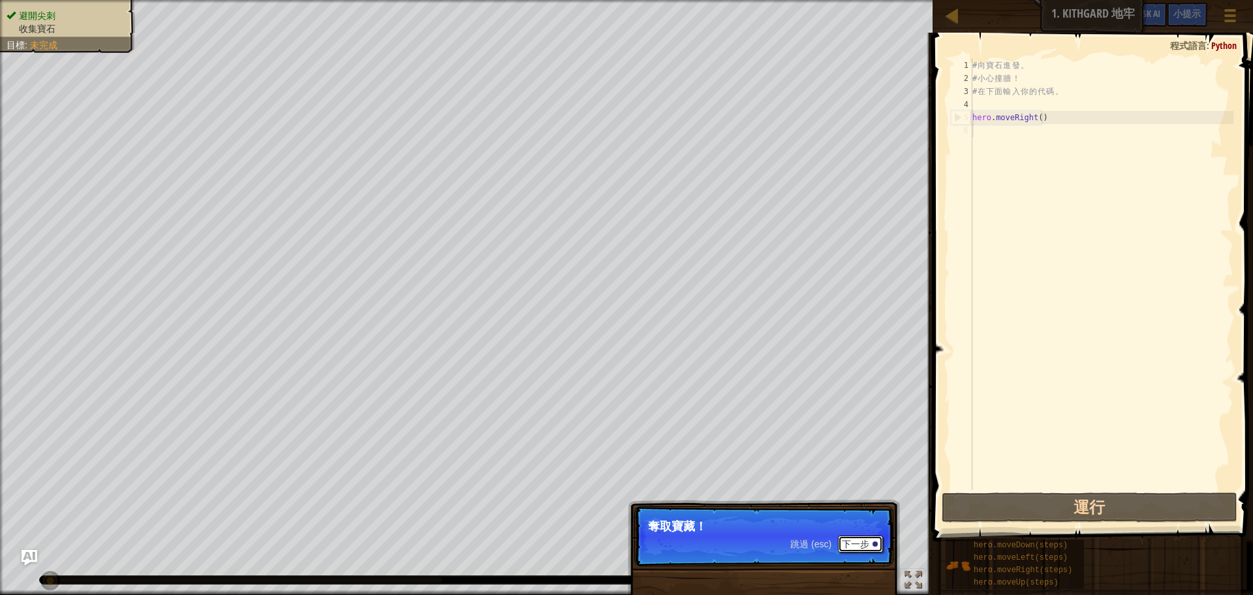
click at [875, 547] on button "下一步" at bounding box center [860, 543] width 45 height 17
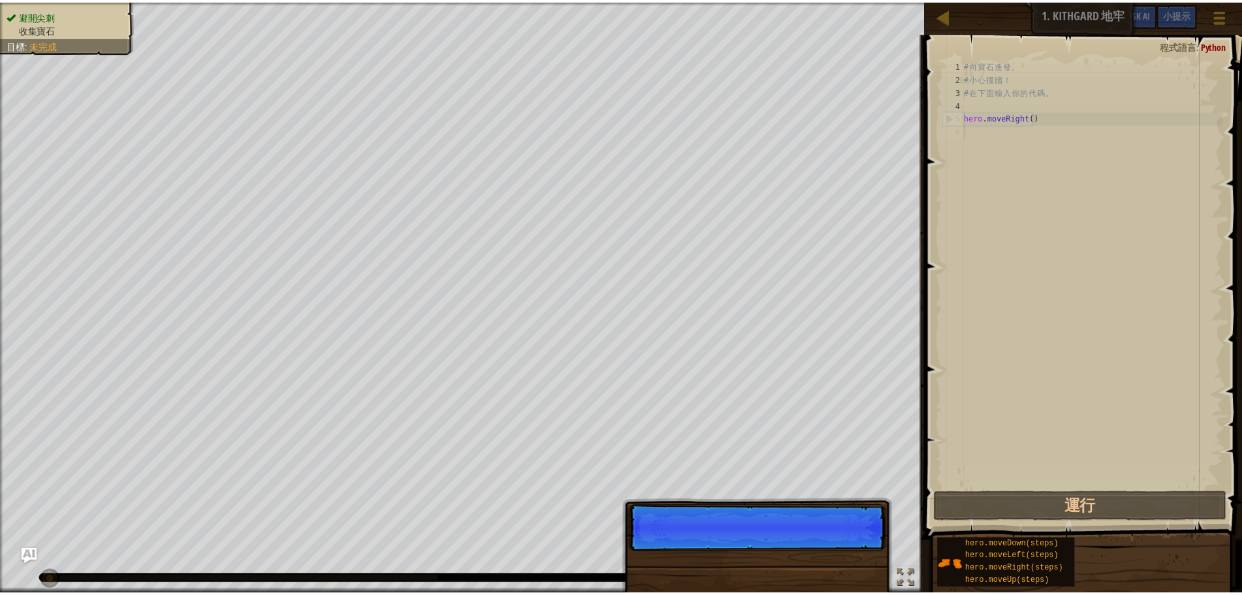
scroll to position [6, 0]
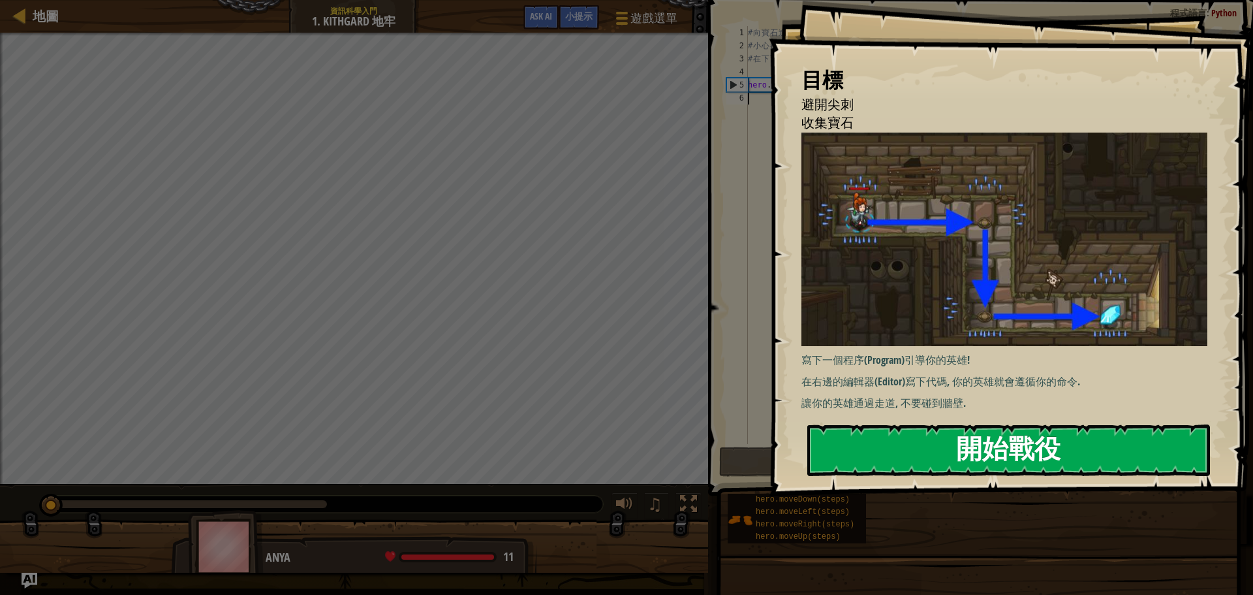
click at [860, 452] on button "開始戰役" at bounding box center [1008, 450] width 403 height 52
click at [1034, 442] on button "開始戰役" at bounding box center [1008, 450] width 403 height 52
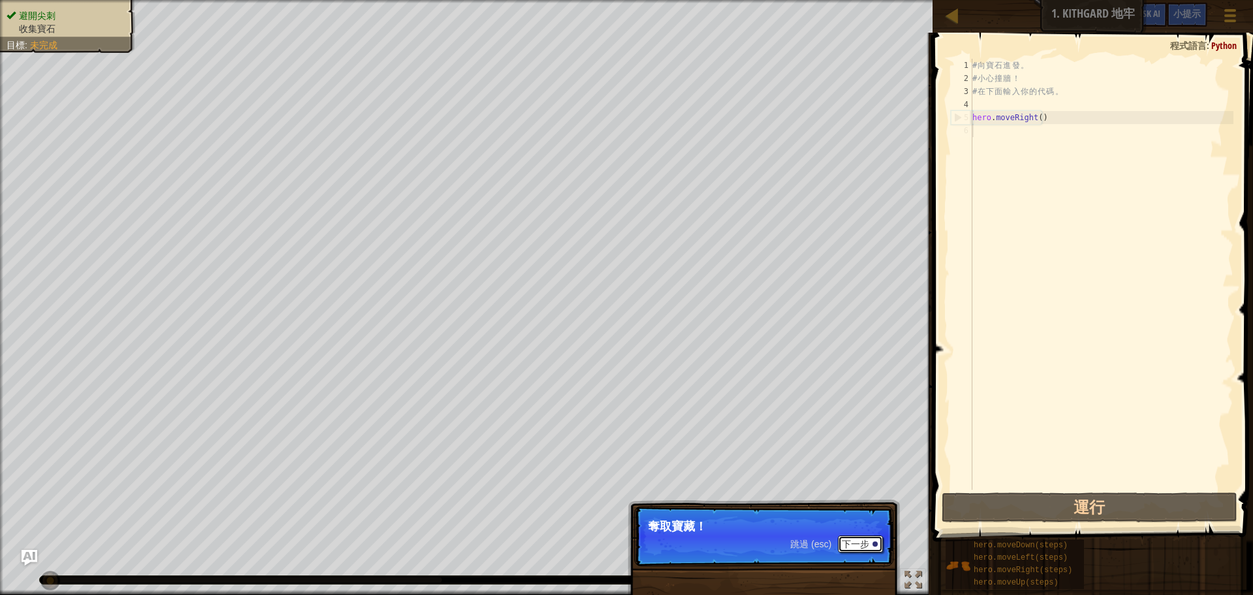
click at [878, 547] on button "下一步" at bounding box center [860, 543] width 45 height 17
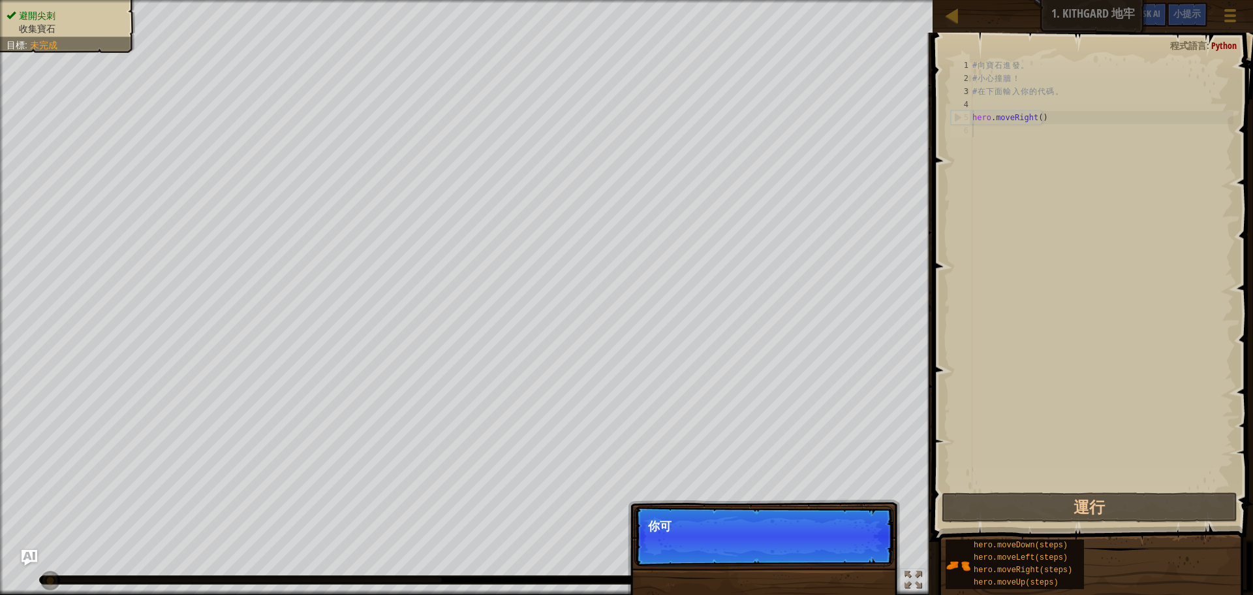
scroll to position [6, 0]
click at [878, 547] on button "下一步" at bounding box center [860, 543] width 45 height 17
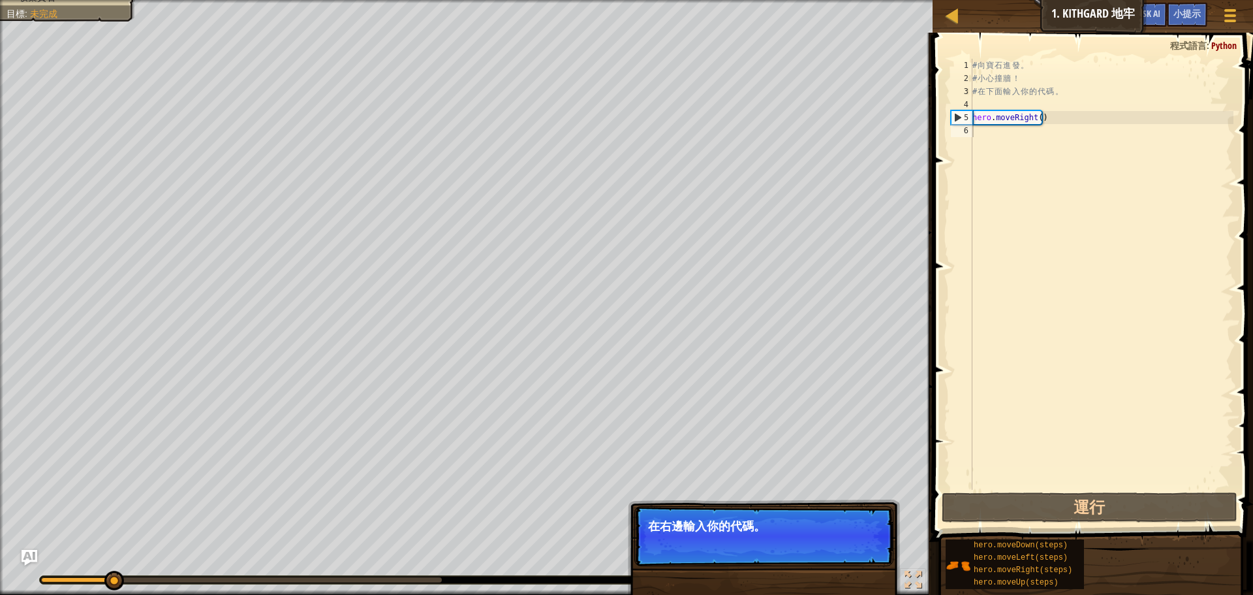
click at [878, 547] on button "下一步" at bounding box center [860, 543] width 45 height 17
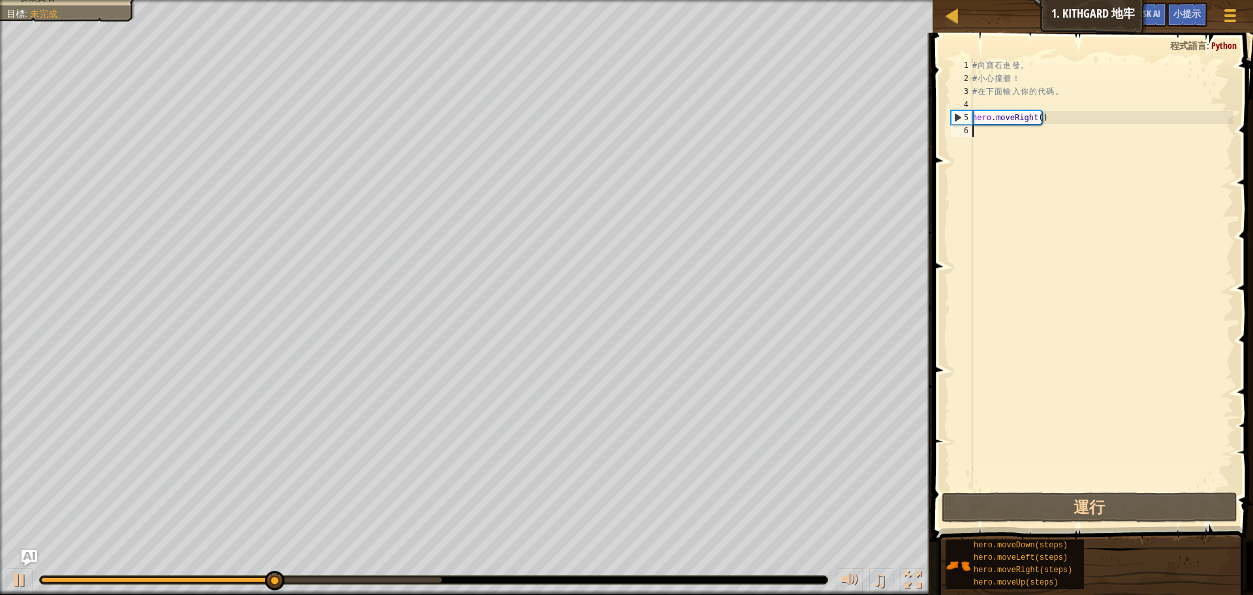
type textarea "h"
